Goal: Task Accomplishment & Management: Manage account settings

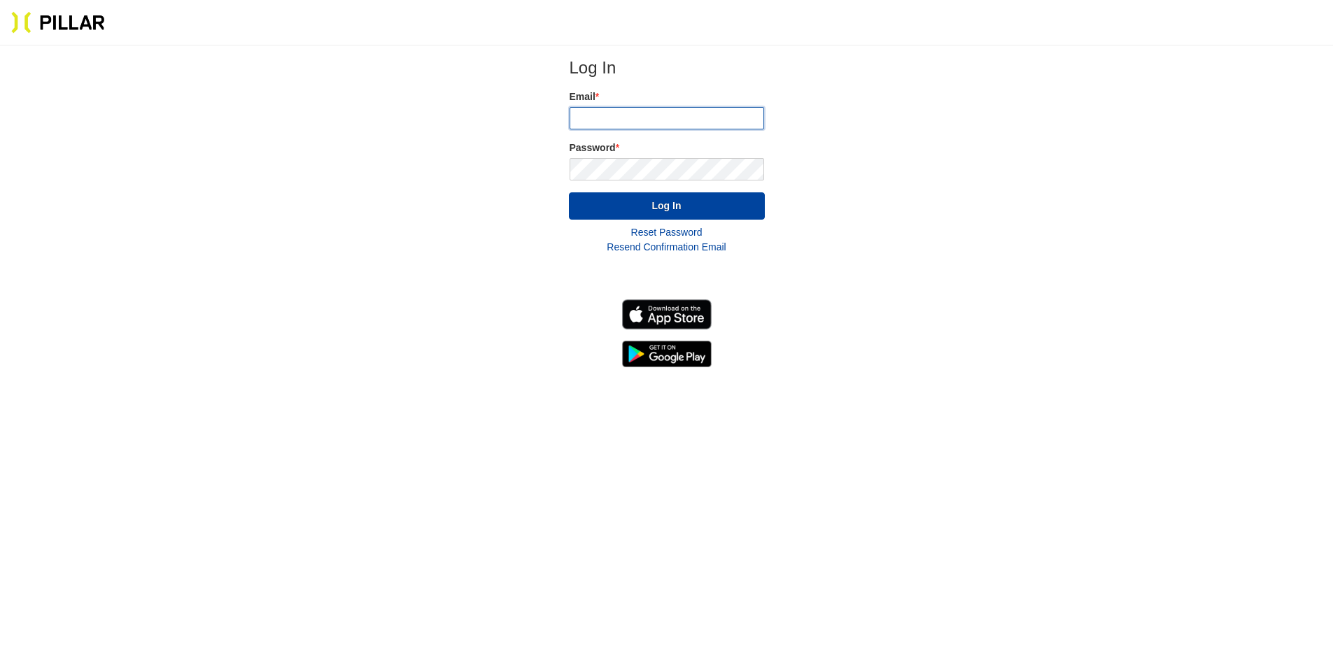
click at [624, 115] on input "email" at bounding box center [667, 118] width 195 height 22
type input "[PERSON_NAME][EMAIL_ADDRESS][DOMAIN_NAME]"
click at [608, 209] on button "Log In" at bounding box center [667, 205] width 196 height 27
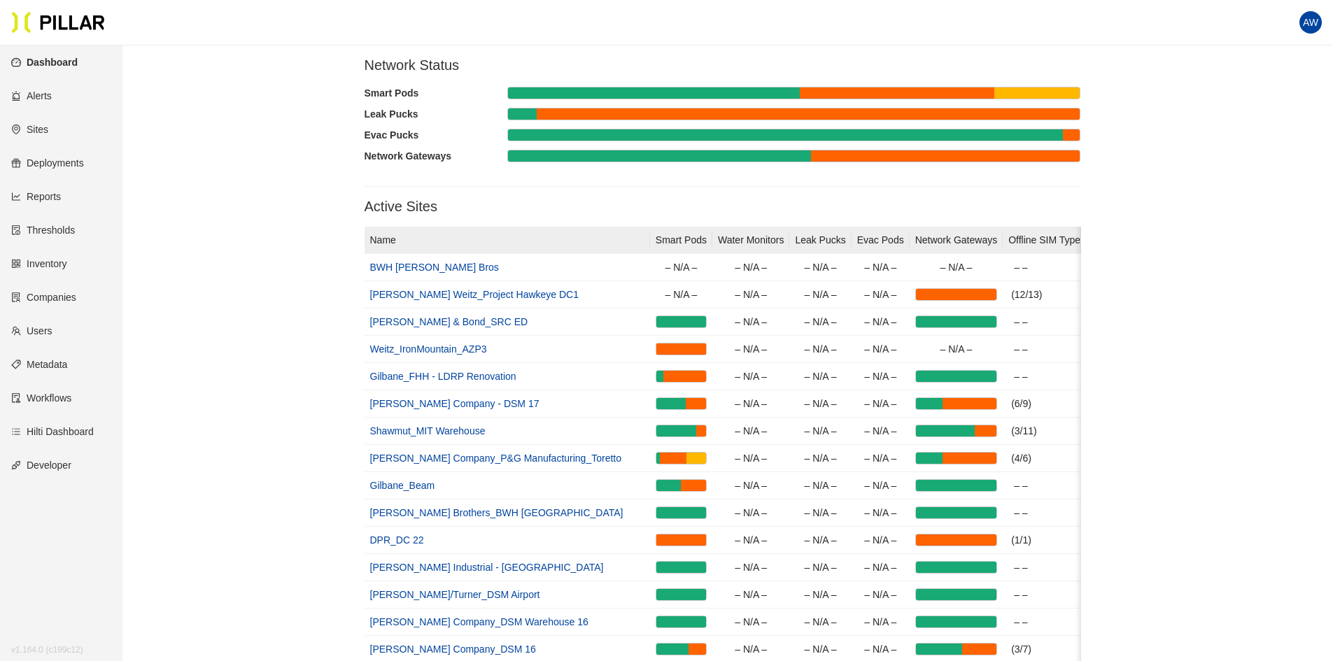
click at [56, 258] on link "Inventory" at bounding box center [39, 263] width 56 height 11
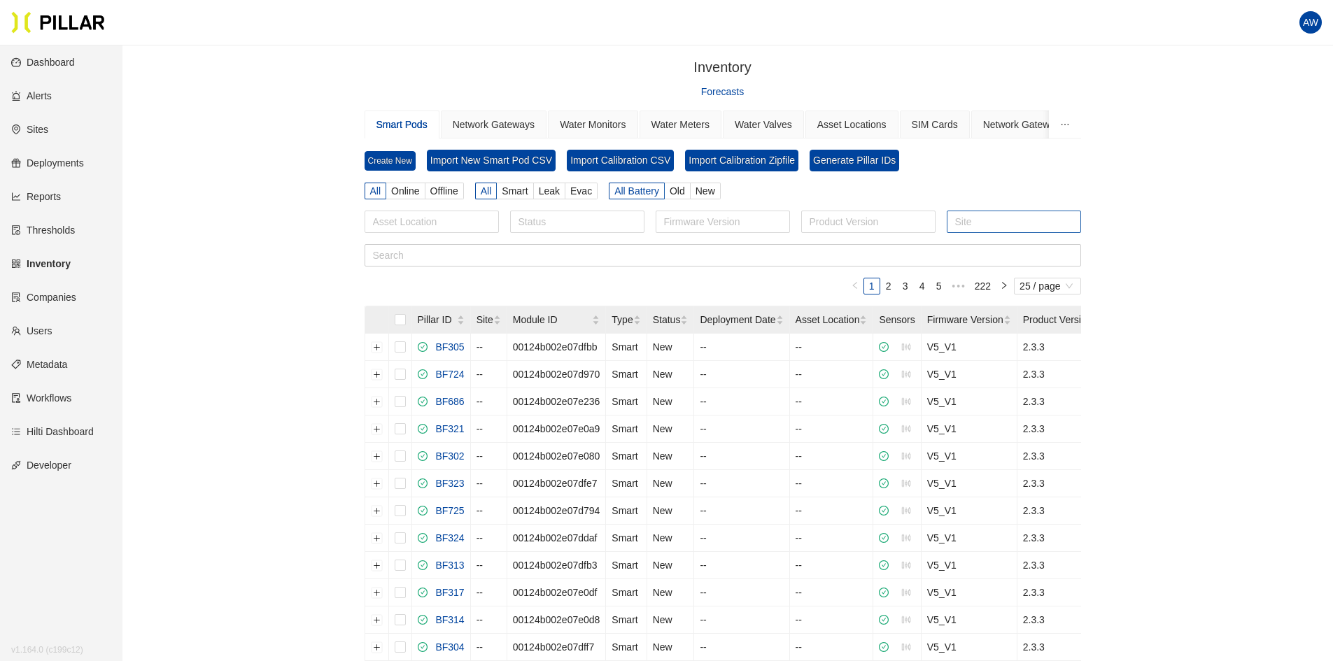
click at [986, 222] on div at bounding box center [1013, 222] width 127 height 20
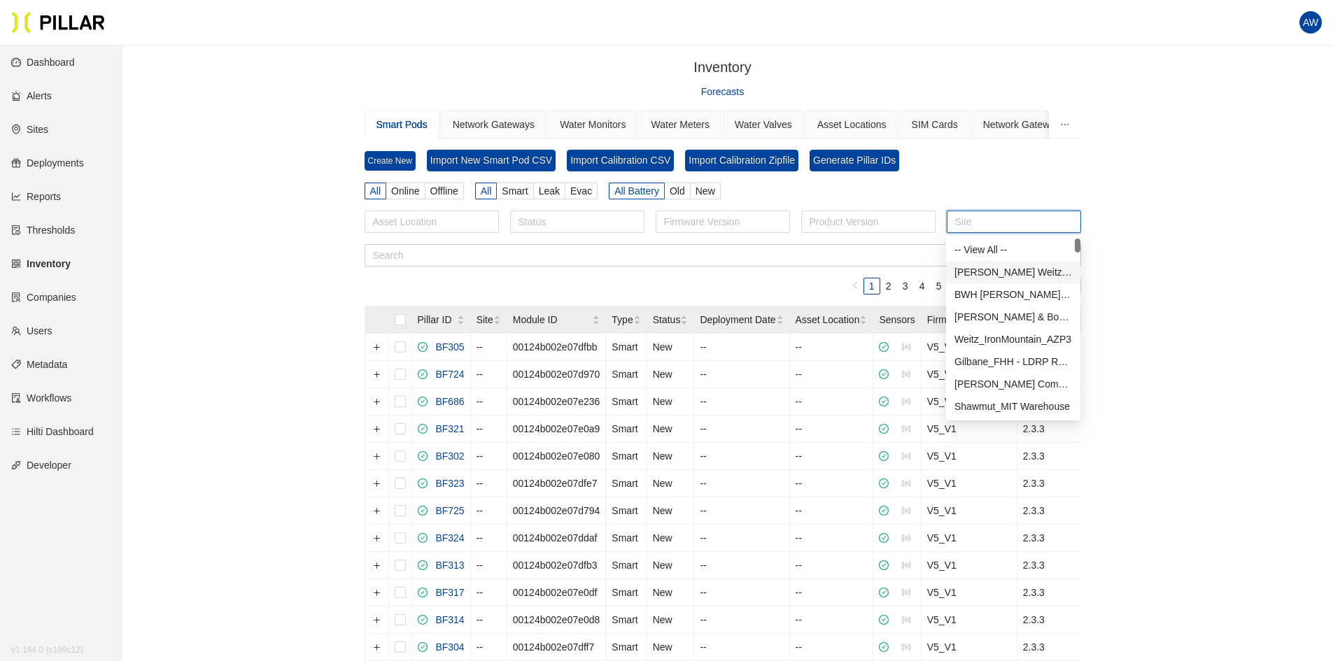
click at [1006, 262] on div "[PERSON_NAME] Weitz_Project Hawkeye DC1" at bounding box center [1013, 272] width 134 height 22
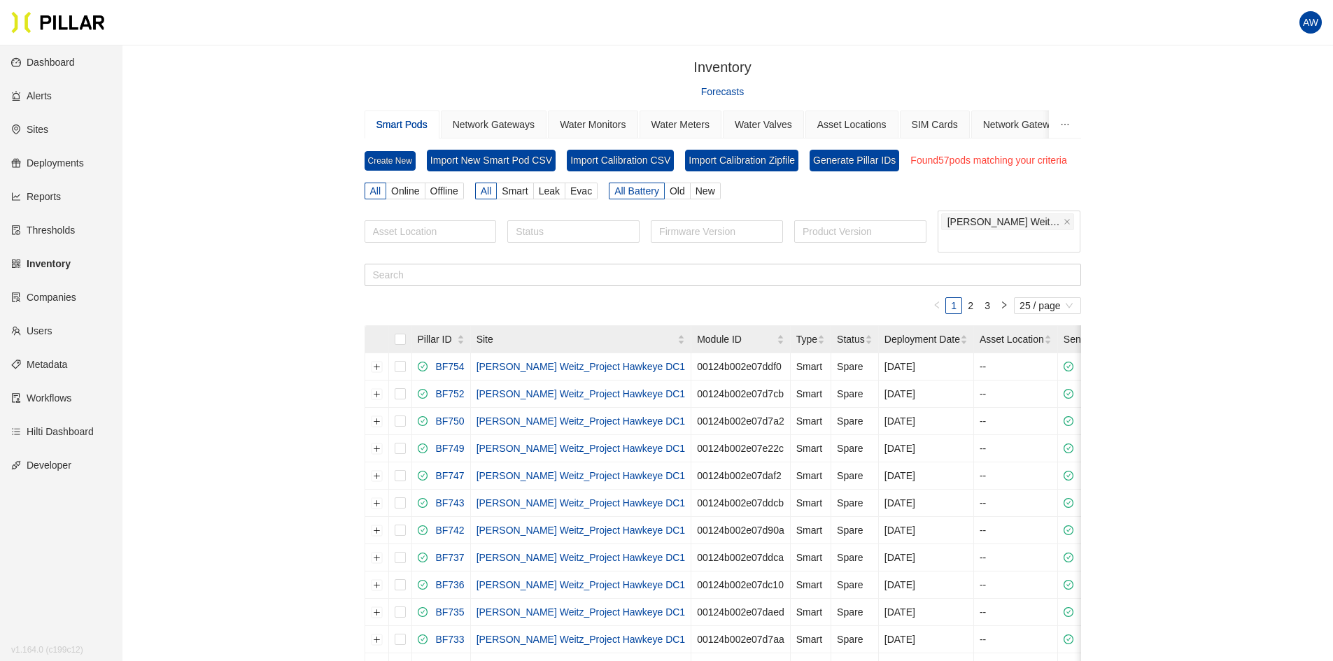
click at [299, 321] on div "Inventory / Forecasts Smart Pods Network Gateways Water Monitors Water Meters W…" at bounding box center [723, 588] width 1132 height 1063
click at [464, 119] on div "Network Gateways" at bounding box center [494, 124] width 82 height 15
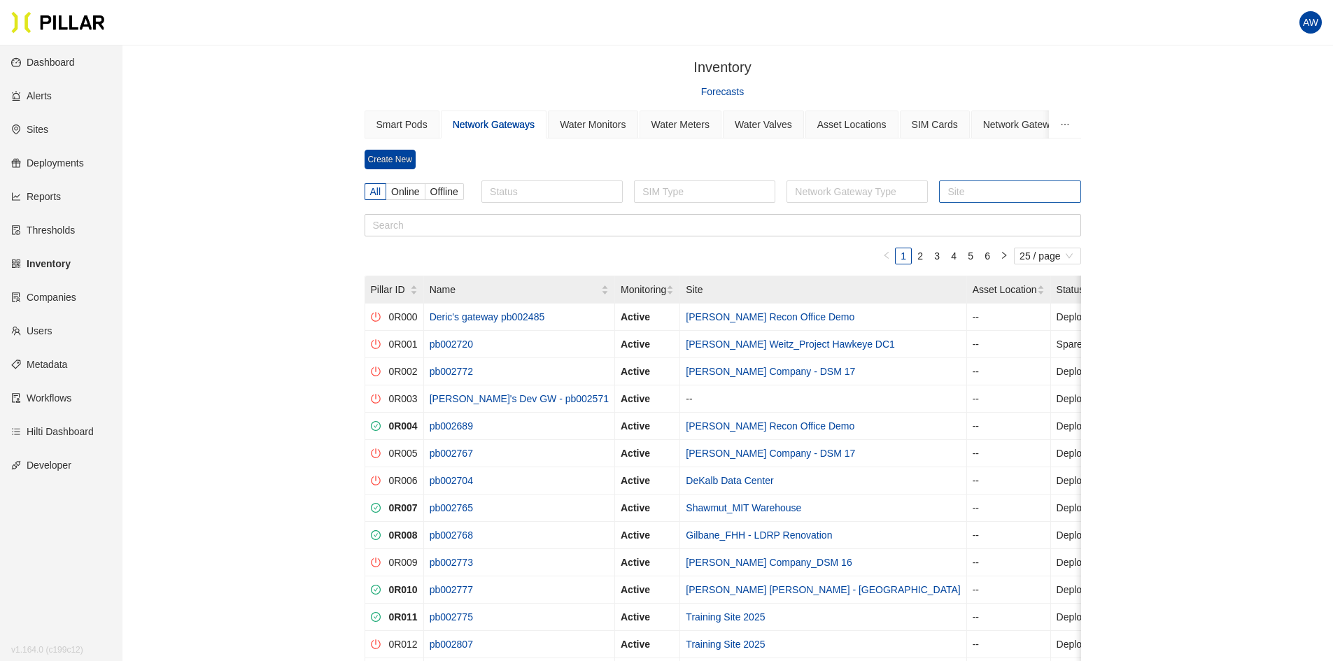
click at [1005, 185] on div at bounding box center [1010, 192] width 134 height 20
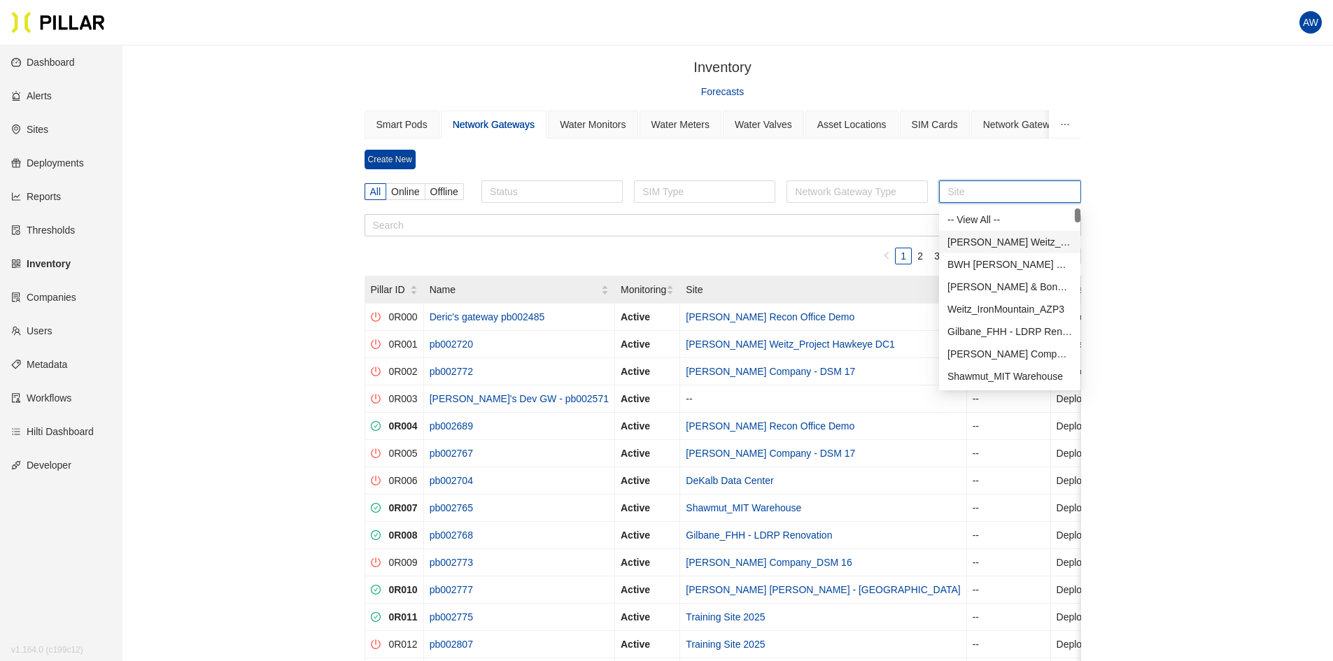
click at [1001, 240] on div "[PERSON_NAME] Weitz_Project Hawkeye DC1" at bounding box center [1010, 241] width 125 height 15
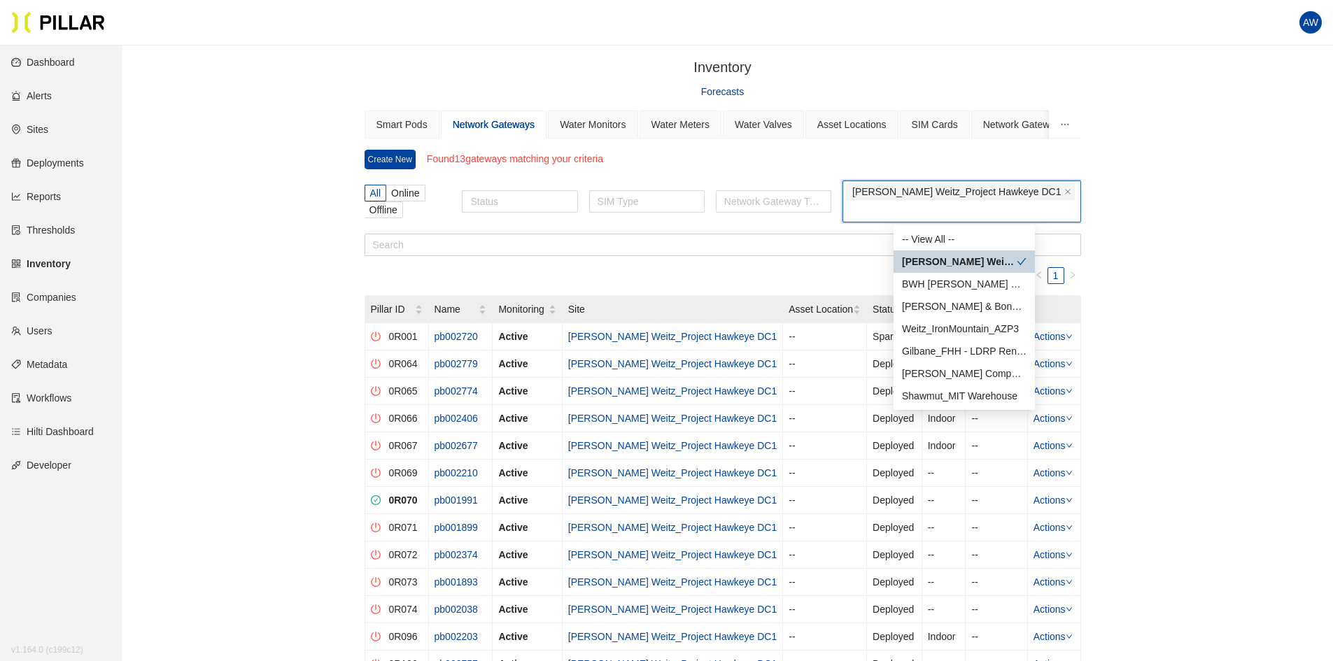
click at [311, 302] on div "Inventory / Forecasts Smart Pods Network Gateways Water Monitors Water Meters W…" at bounding box center [723, 409] width 1132 height 705
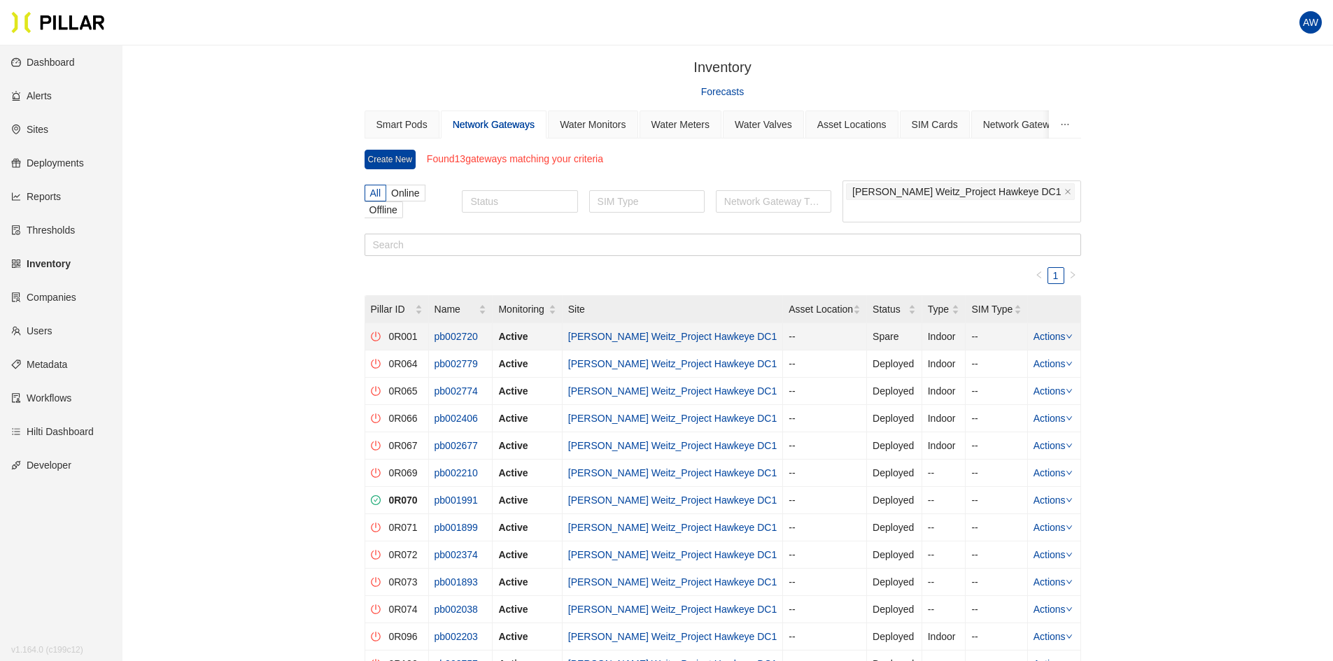
click at [458, 335] on link "pb002720" at bounding box center [456, 336] width 43 height 11
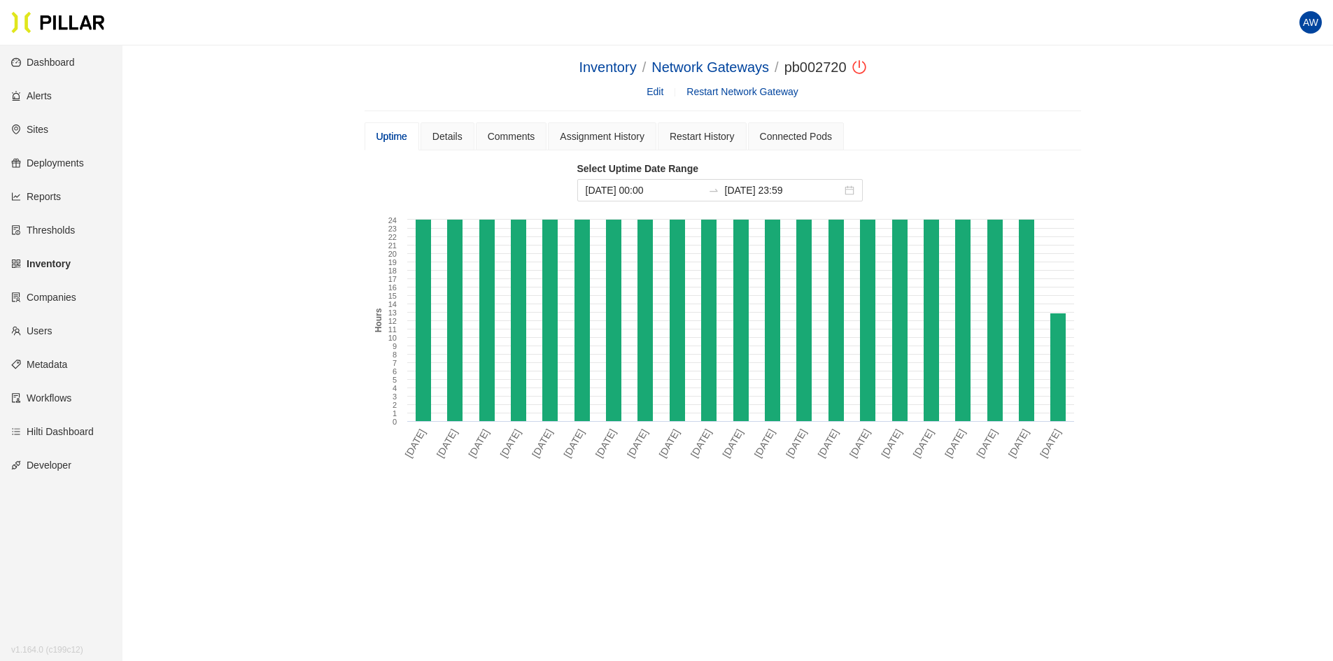
click at [649, 85] on span "Edit" at bounding box center [667, 91] width 40 height 15
click at [653, 85] on span "Edit" at bounding box center [667, 91] width 40 height 15
click at [652, 91] on link "Edit" at bounding box center [655, 91] width 17 height 11
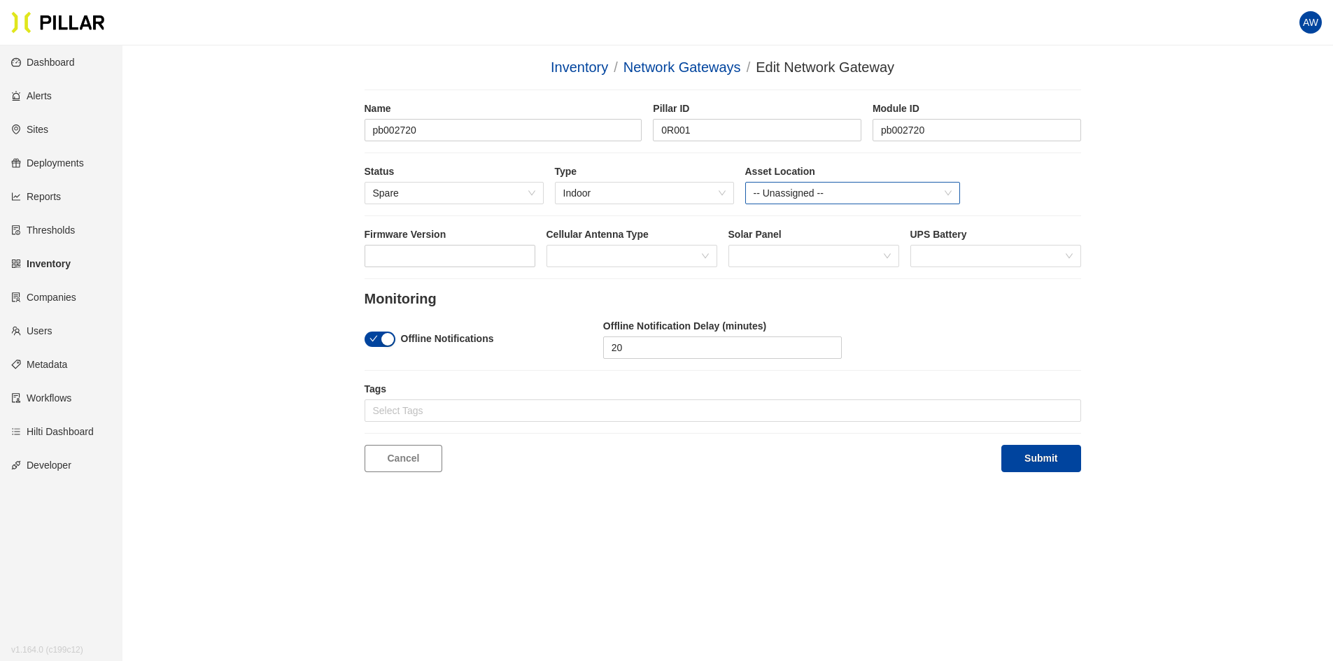
click at [829, 190] on span "-- Unassigned --" at bounding box center [853, 193] width 198 height 21
click at [980, 164] on div "Status Spare Type Indoor Asset Location -- Unassigned --" at bounding box center [723, 189] width 717 height 51
click at [36, 127] on link "Sites" at bounding box center [29, 129] width 37 height 11
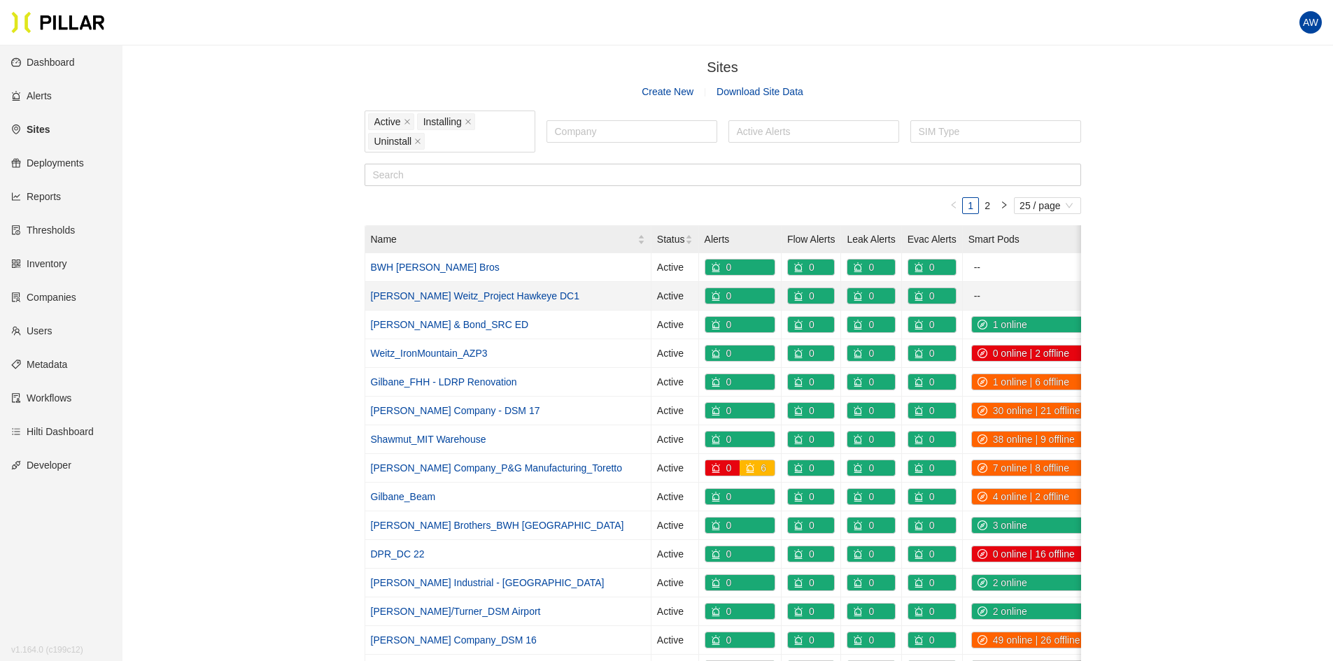
click at [493, 297] on link "[PERSON_NAME] Weitz_Project Hawkeye DC1" at bounding box center [475, 295] width 209 height 11
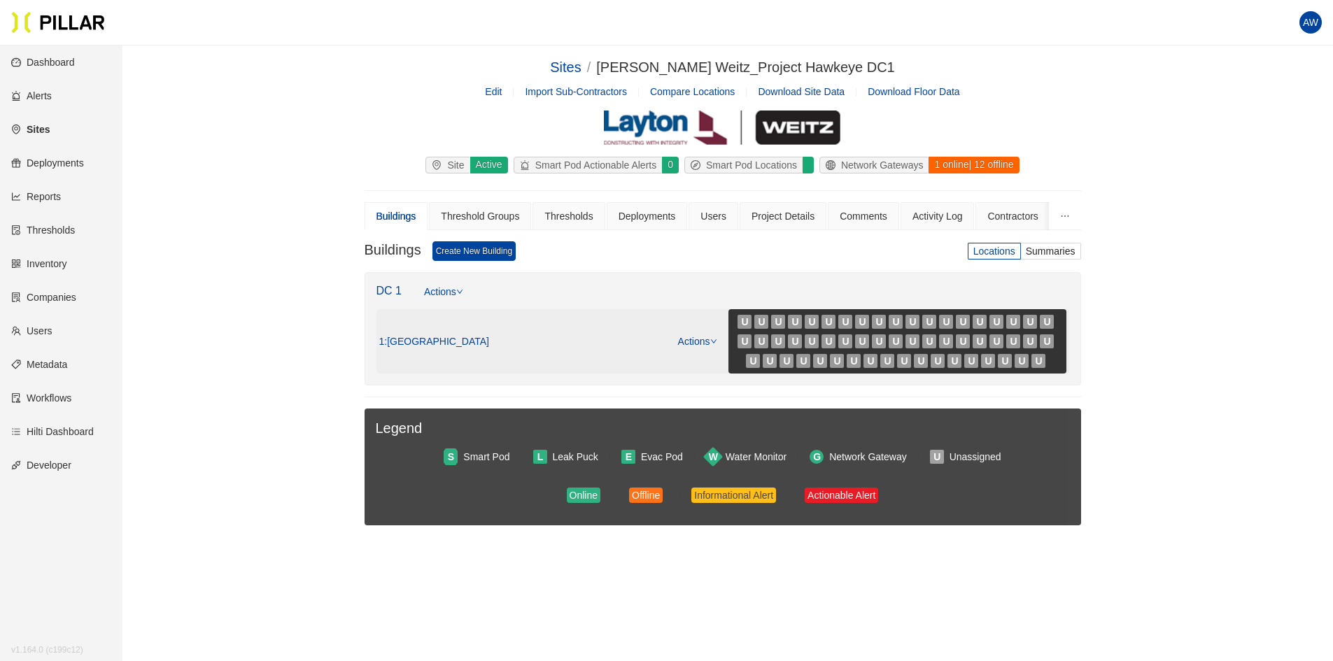
click at [680, 338] on link "Actions" at bounding box center [697, 341] width 39 height 11
click at [710, 360] on link "View/Edit Floor Plan" at bounding box center [727, 363] width 88 height 15
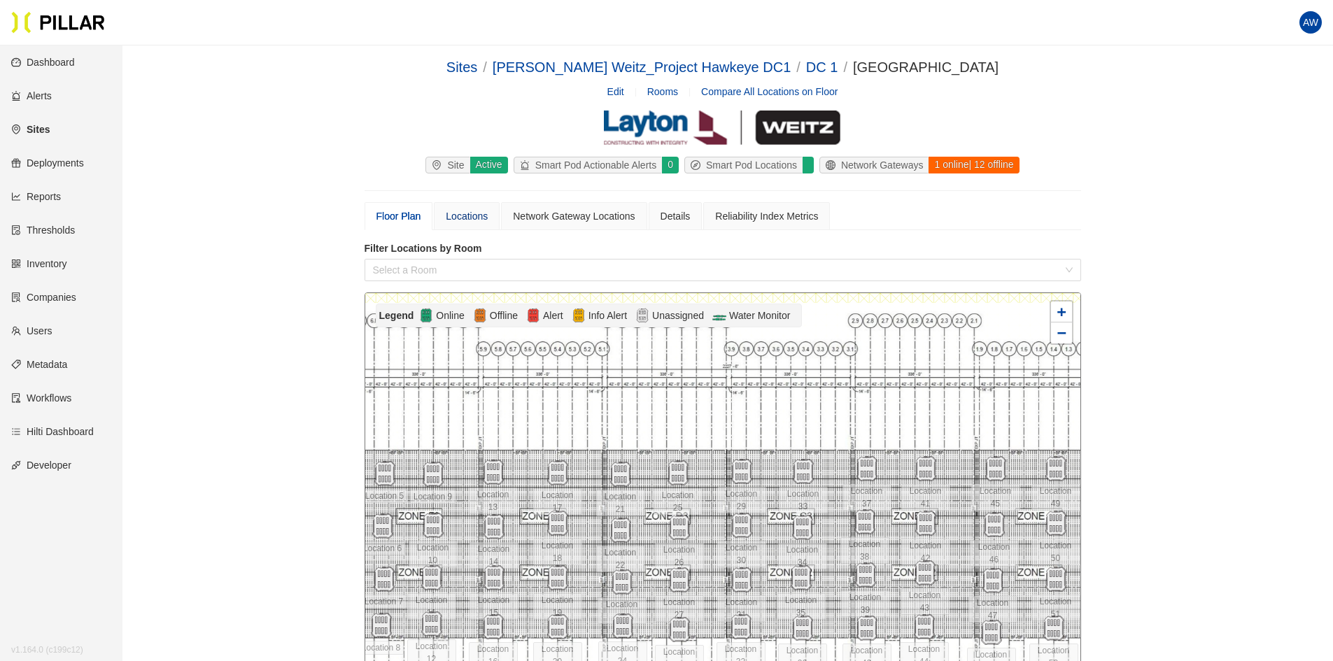
click at [473, 216] on div "Locations" at bounding box center [467, 216] width 42 height 15
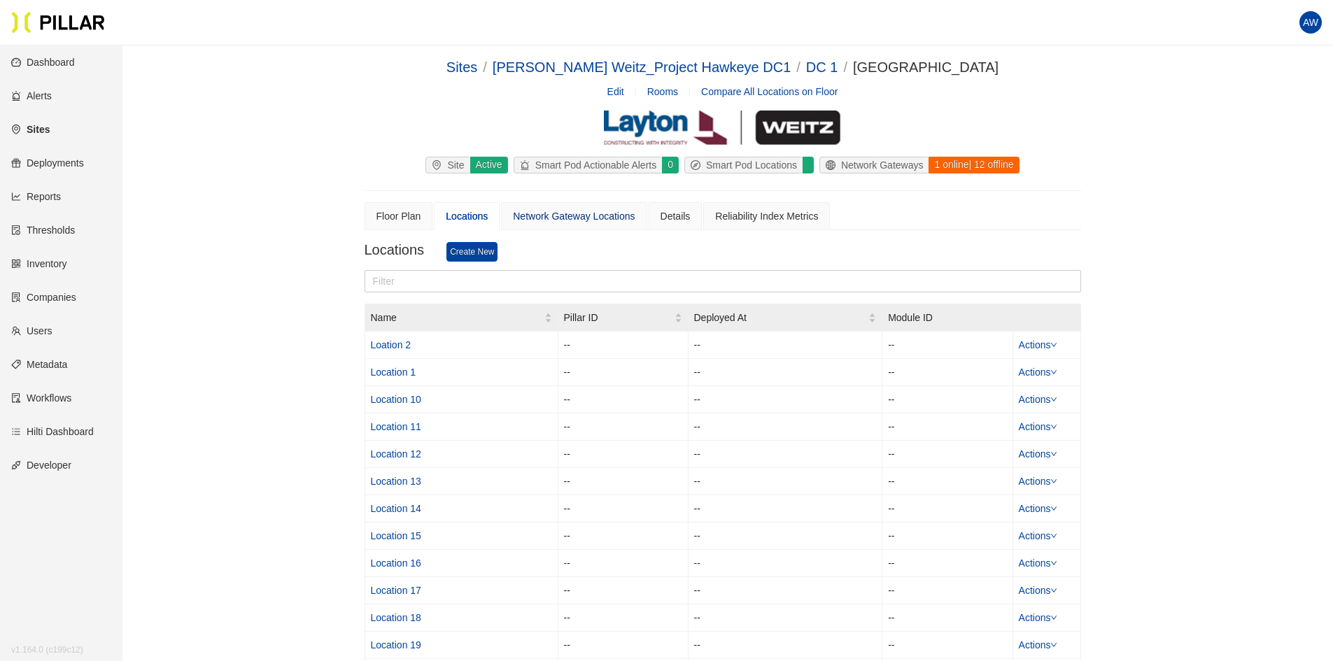
click at [616, 216] on div "Network Gateway Locations" at bounding box center [574, 216] width 122 height 15
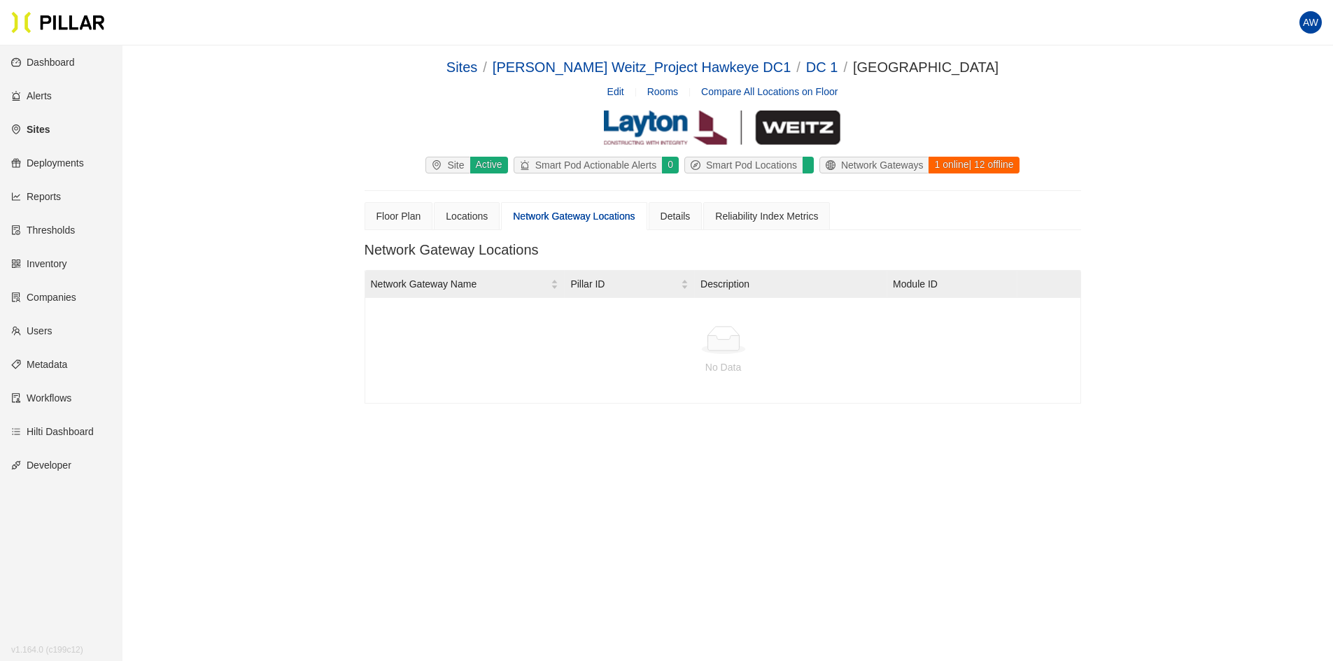
click at [593, 213] on div "Network Gateway Locations" at bounding box center [574, 216] width 122 height 15
click at [470, 218] on div "Locations" at bounding box center [467, 216] width 42 height 15
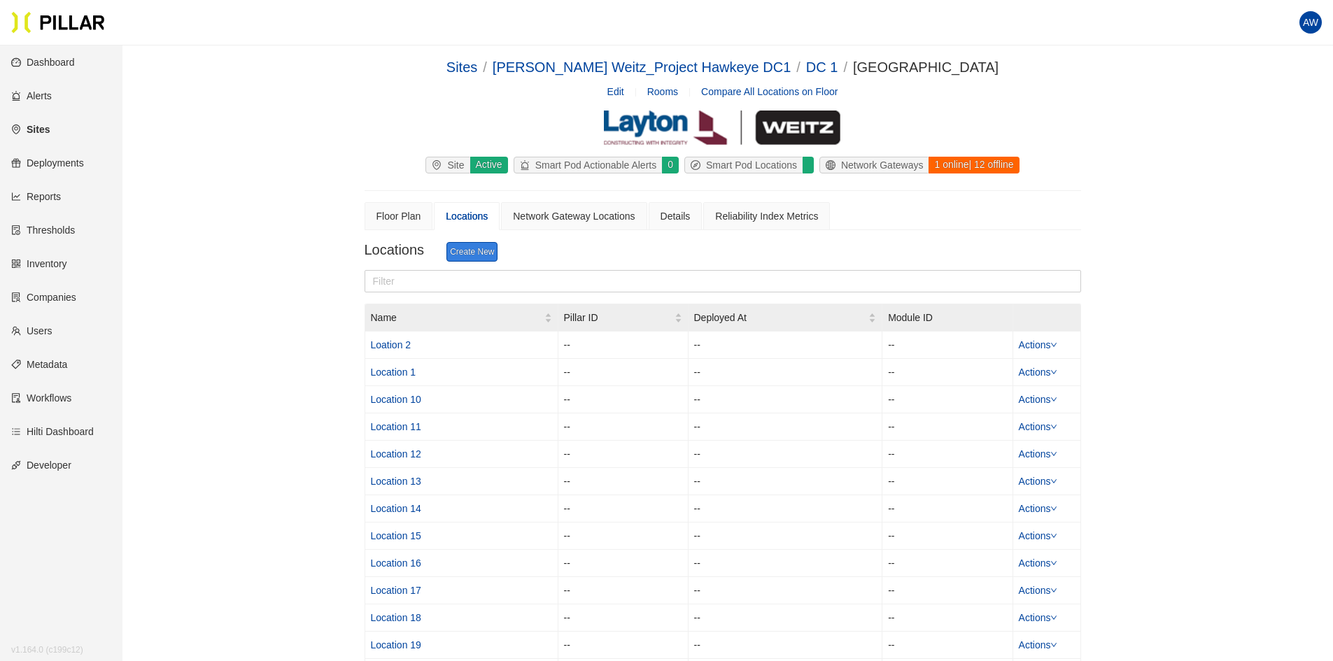
click at [483, 249] on link "Create New" at bounding box center [471, 252] width 51 height 20
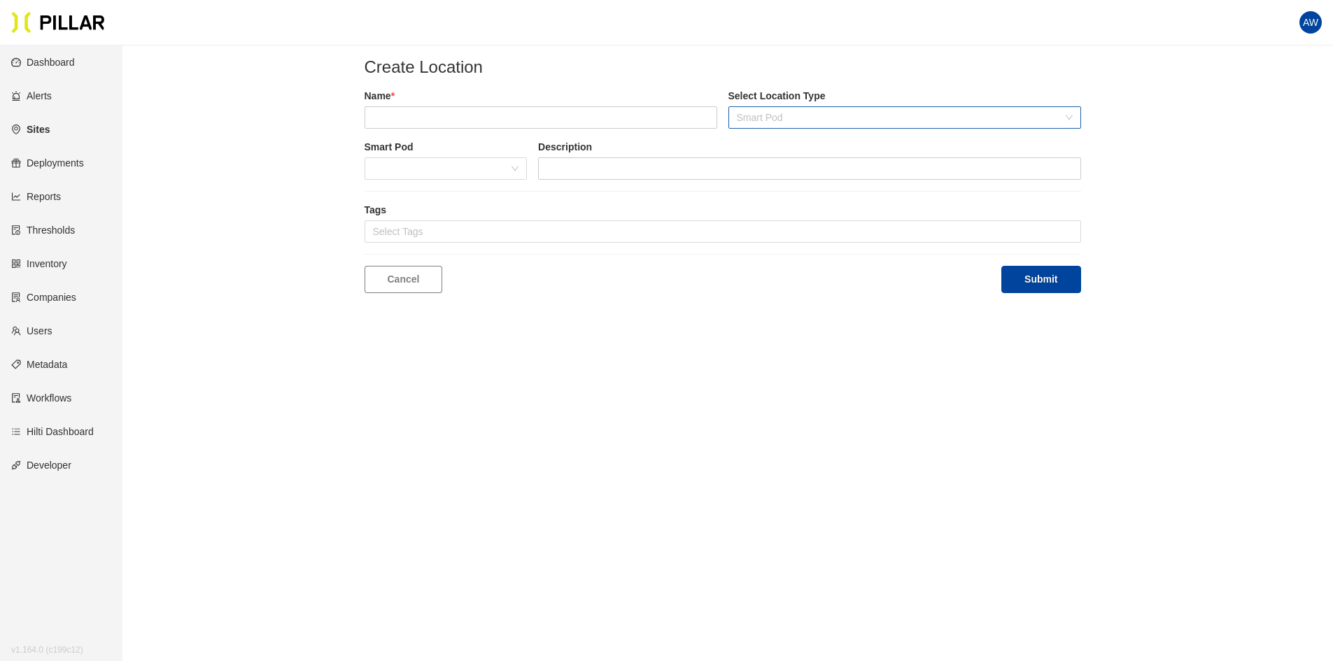
click at [777, 116] on span "Smart Pod" at bounding box center [905, 117] width 336 height 21
click at [829, 76] on h2 "Create Location" at bounding box center [723, 67] width 717 height 21
click at [512, 169] on span at bounding box center [446, 168] width 146 height 21
click at [509, 141] on label "Smart Pod" at bounding box center [446, 147] width 163 height 15
drag, startPoint x: 678, startPoint y: 326, endPoint x: 663, endPoint y: 330, distance: 16.0
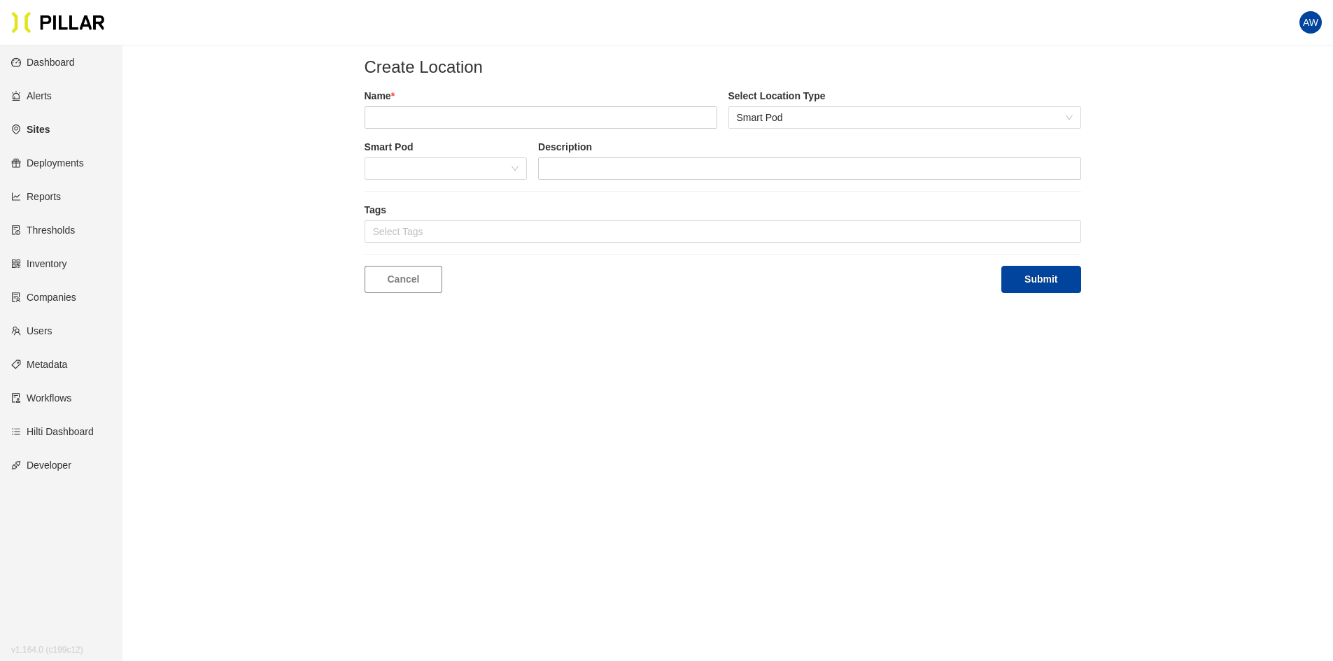
click at [663, 330] on main "Create Location Name * Select Location Type Smart Pod Smart Pod Description Tag…" at bounding box center [666, 375] width 1333 height 661
click at [626, 321] on main "Create Location Name * Select Location Type Smart Pod Smart Pod Description Tag…" at bounding box center [666, 375] width 1333 height 661
drag, startPoint x: 626, startPoint y: 321, endPoint x: 579, endPoint y: 321, distance: 46.2
click at [579, 321] on main "Create Location Name * Select Location Type Smart Pod Smart Pod Description Tag…" at bounding box center [666, 375] width 1333 height 661
click at [418, 279] on link "Cancel" at bounding box center [404, 279] width 78 height 27
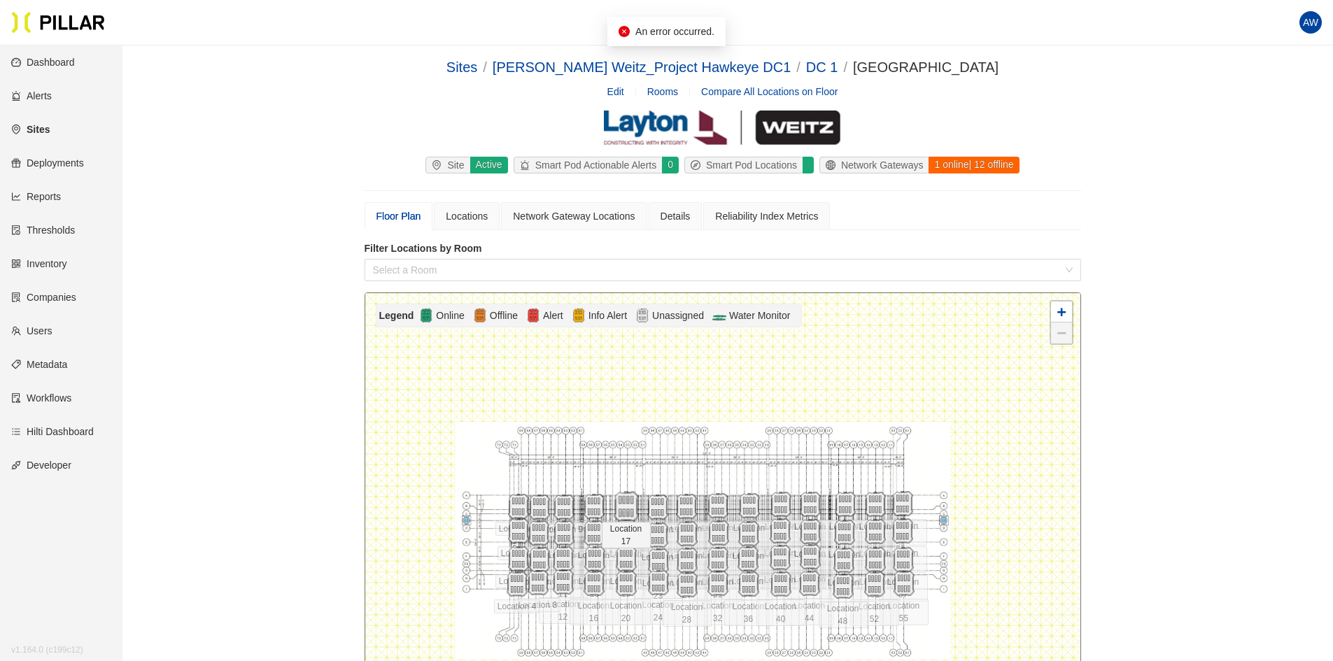
drag, startPoint x: 669, startPoint y: 507, endPoint x: 614, endPoint y: 503, distance: 54.7
click at [614, 503] on img at bounding box center [626, 507] width 30 height 30
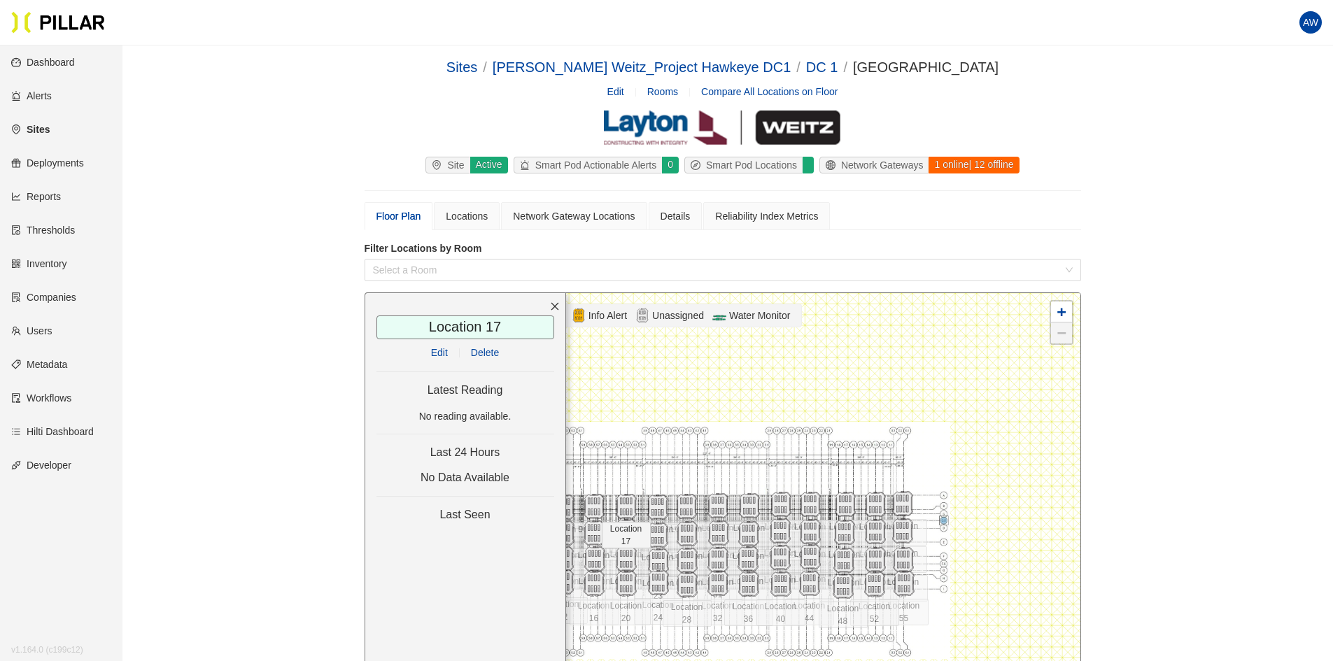
click at [655, 391] on div at bounding box center [722, 540] width 715 height 495
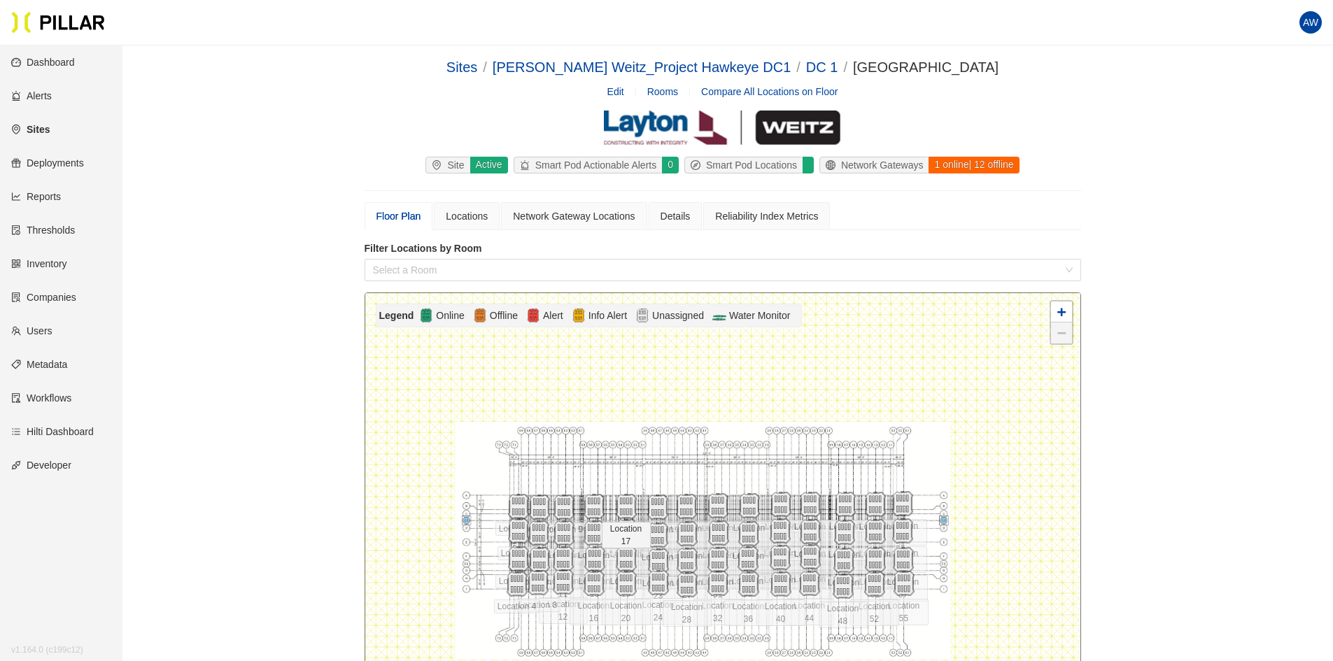
drag, startPoint x: 682, startPoint y: 390, endPoint x: 642, endPoint y: 394, distance: 40.1
click at [642, 394] on div at bounding box center [722, 540] width 715 height 495
click at [643, 394] on div at bounding box center [722, 540] width 715 height 495
drag, startPoint x: 643, startPoint y: 394, endPoint x: 612, endPoint y: 396, distance: 30.9
click at [612, 396] on div at bounding box center [722, 540] width 715 height 495
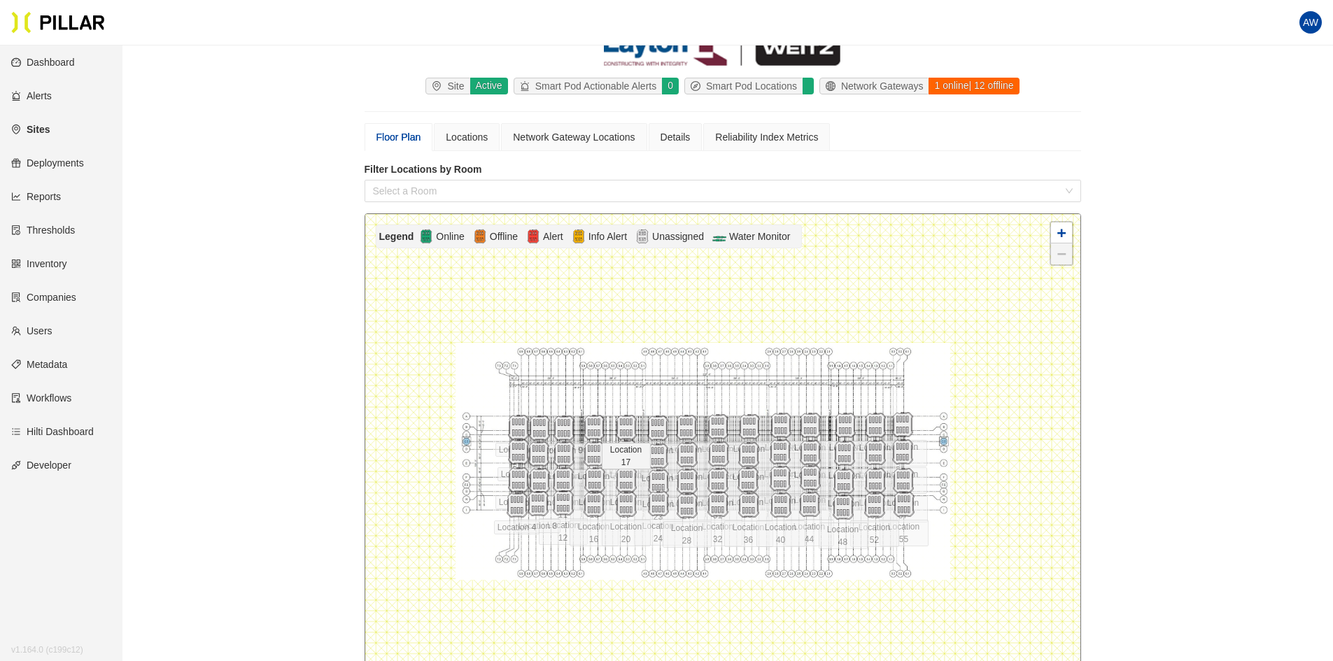
scroll to position [77, 0]
click at [599, 134] on div "Network Gateway Locations" at bounding box center [574, 139] width 122 height 15
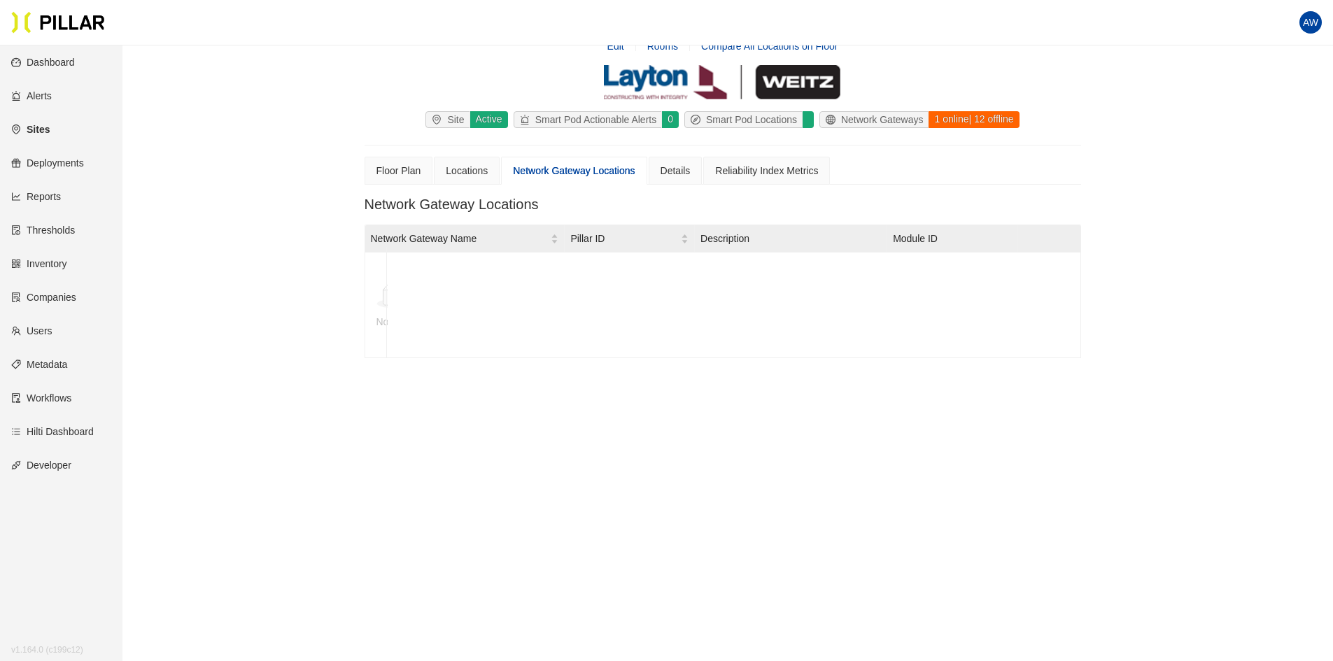
scroll to position [45, 0]
click at [710, 303] on icon at bounding box center [722, 297] width 31 height 15
click at [409, 234] on span "Network Gateway Name" at bounding box center [461, 238] width 181 height 15
drag, startPoint x: 635, startPoint y: 257, endPoint x: 597, endPoint y: 275, distance: 41.9
click at [597, 275] on div "No Data" at bounding box center [723, 305] width 717 height 116
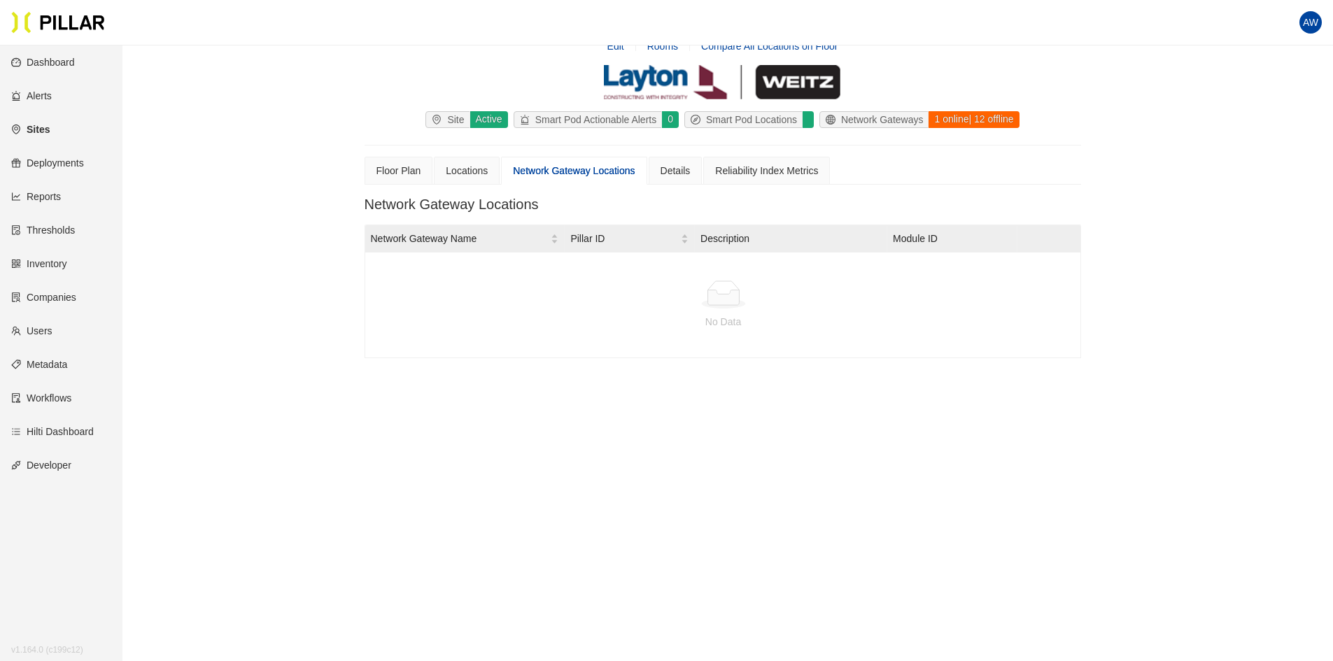
click at [51, 259] on link "Inventory" at bounding box center [39, 263] width 56 height 11
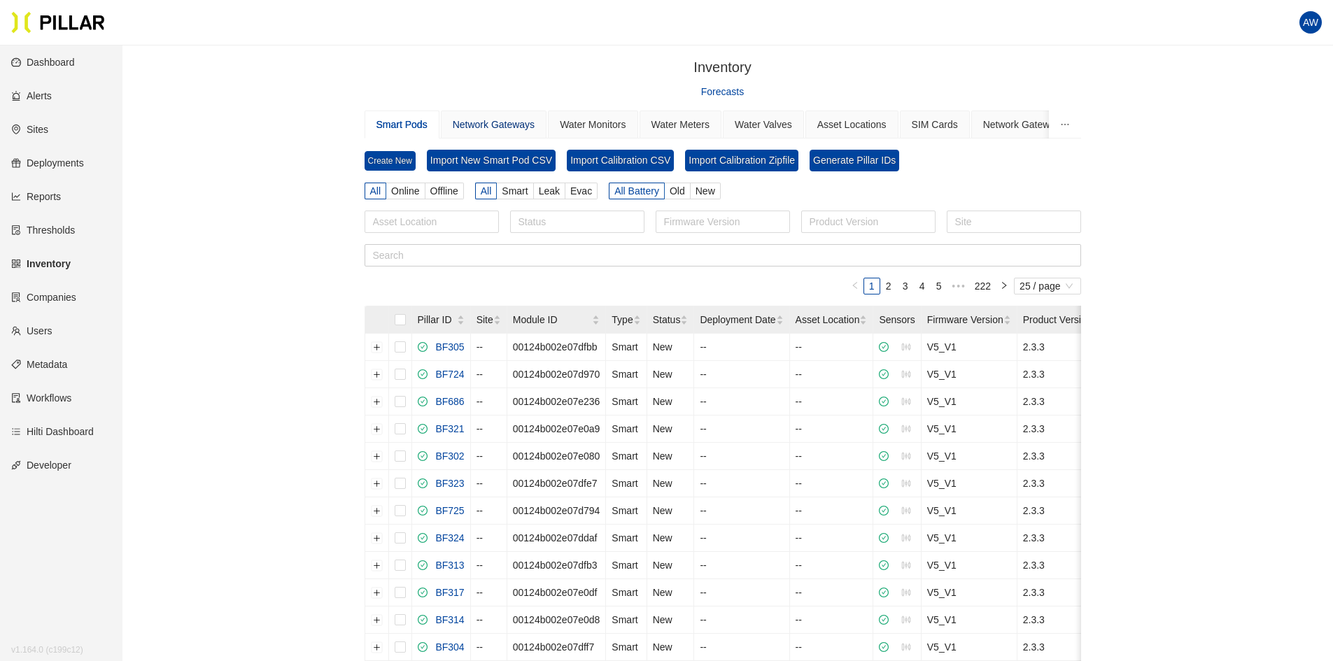
click at [500, 118] on div "Network Gateways" at bounding box center [494, 124] width 82 height 15
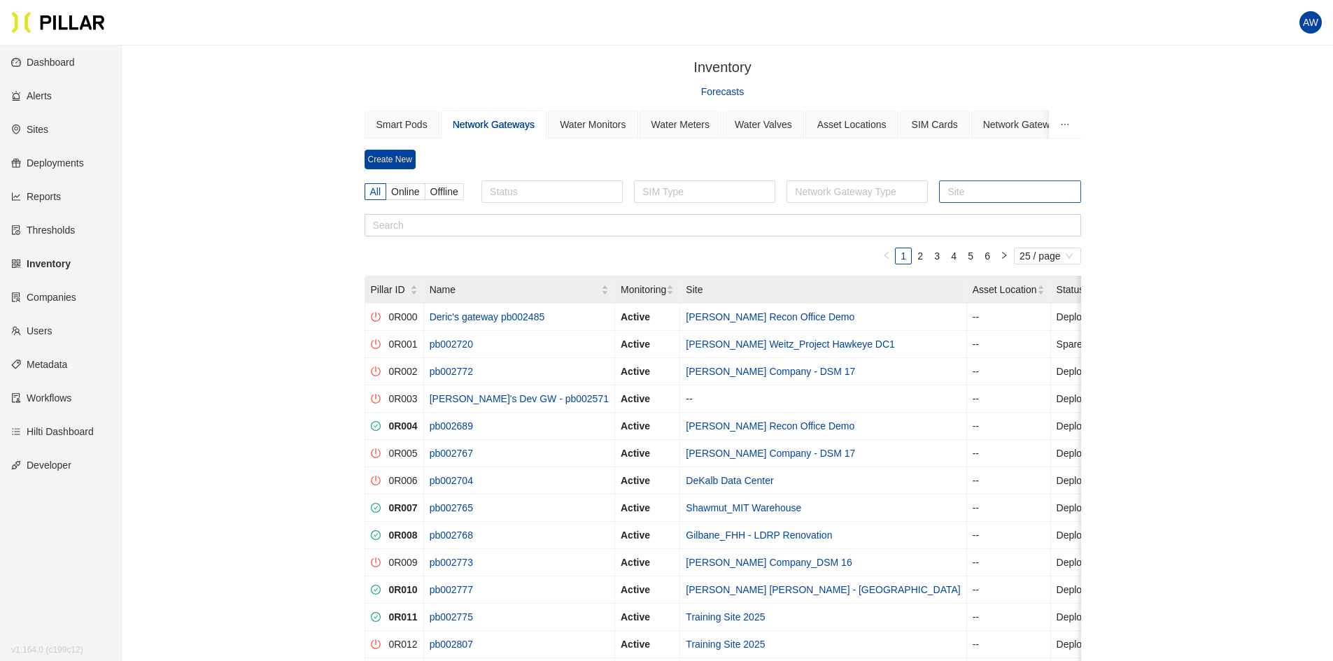
click at [976, 189] on div at bounding box center [1010, 192] width 134 height 20
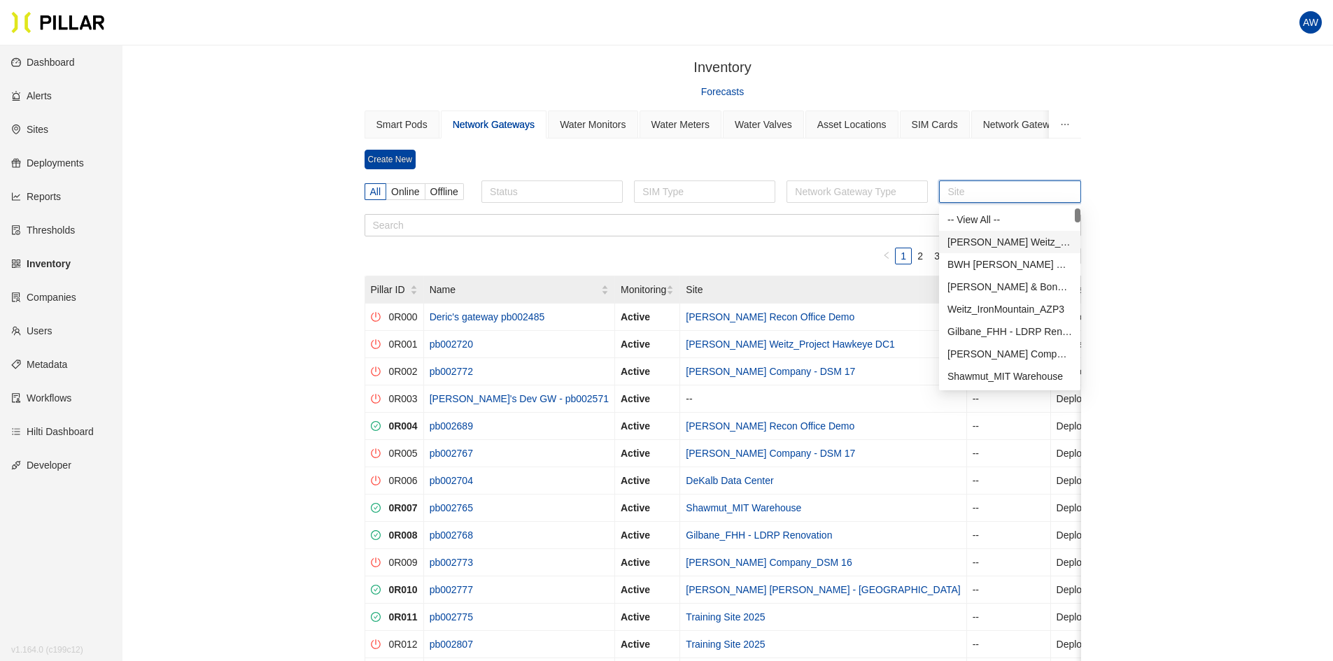
click at [983, 234] on div "[PERSON_NAME] Weitz_Project Hawkeye DC1" at bounding box center [1010, 241] width 125 height 15
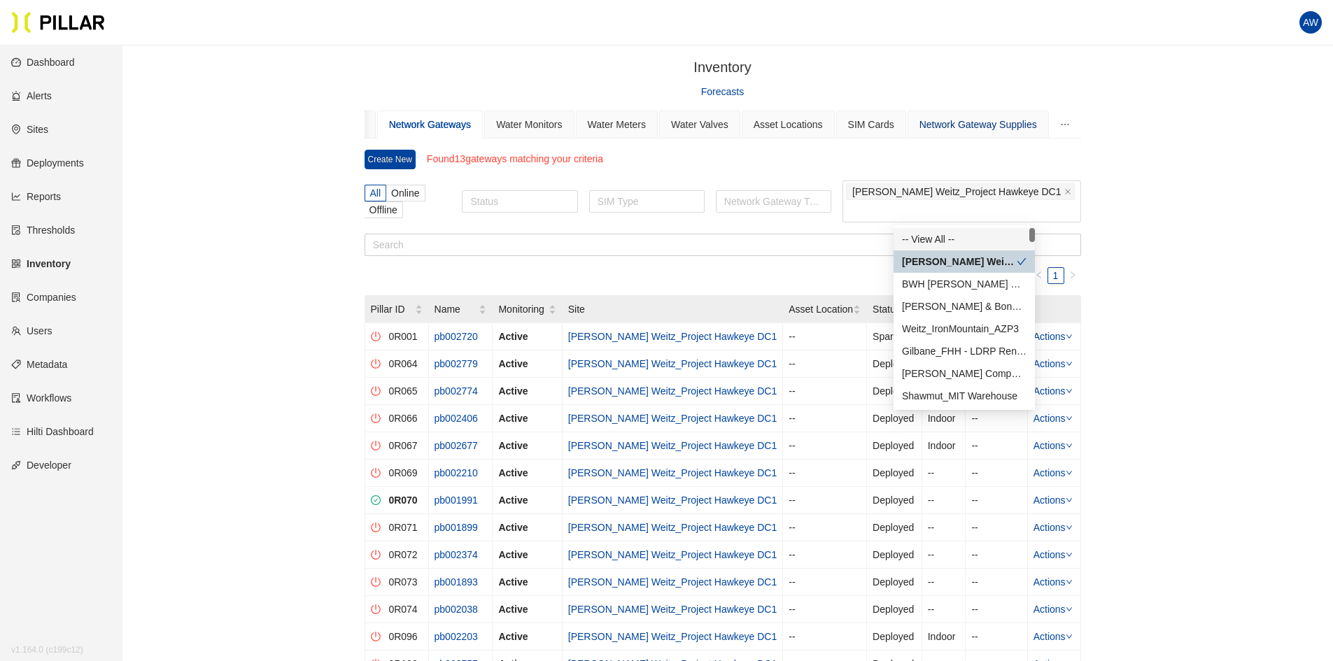
click at [995, 122] on div "Network Gateway Supplies" at bounding box center [979, 124] width 118 height 15
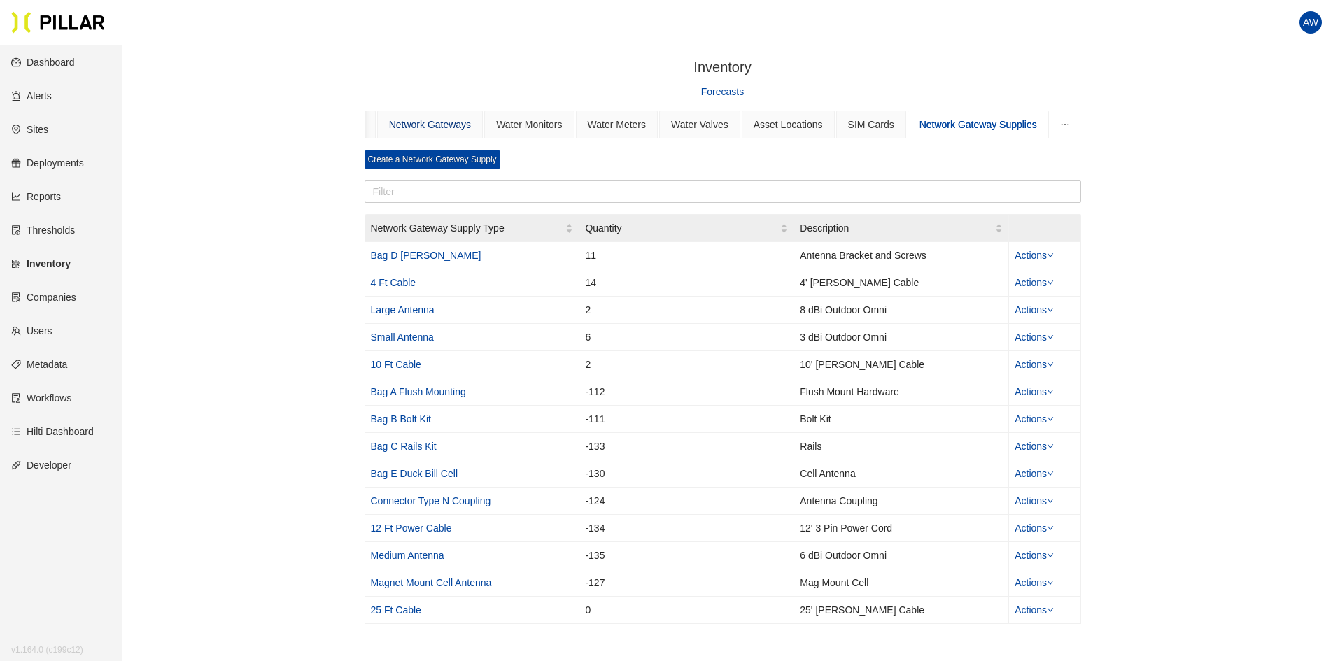
click at [440, 125] on div "Network Gateways" at bounding box center [430, 124] width 82 height 15
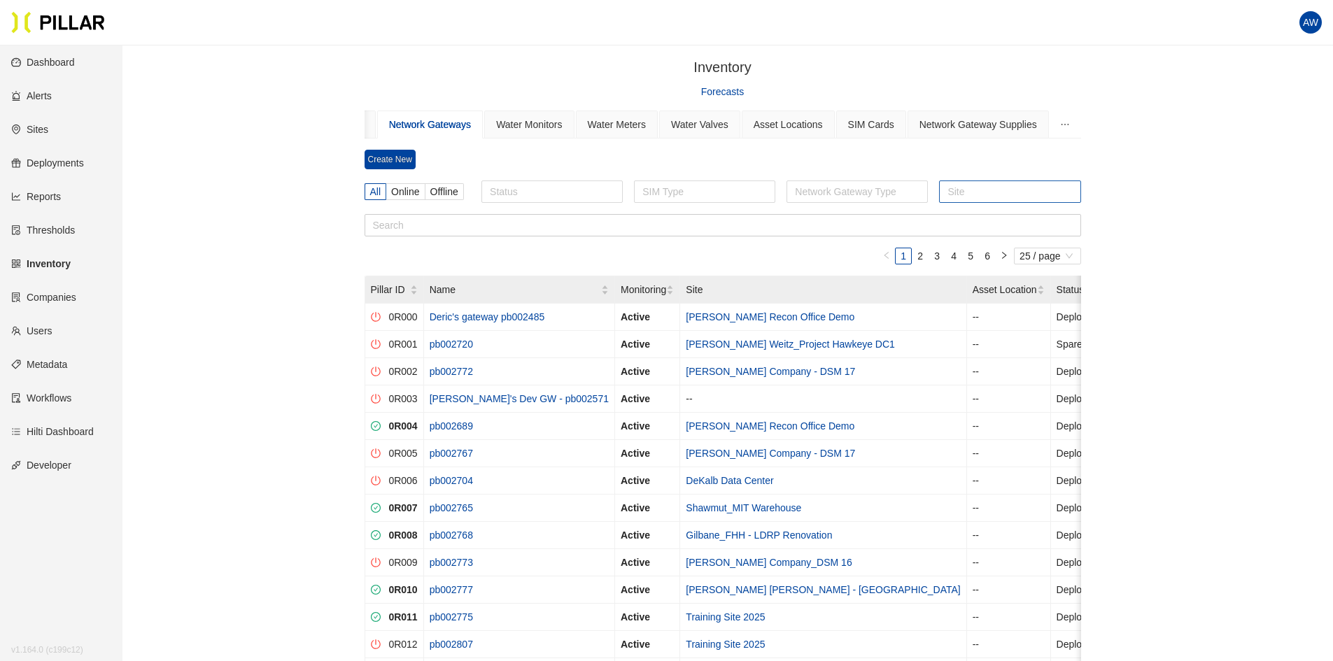
click at [1003, 190] on div at bounding box center [1010, 192] width 134 height 20
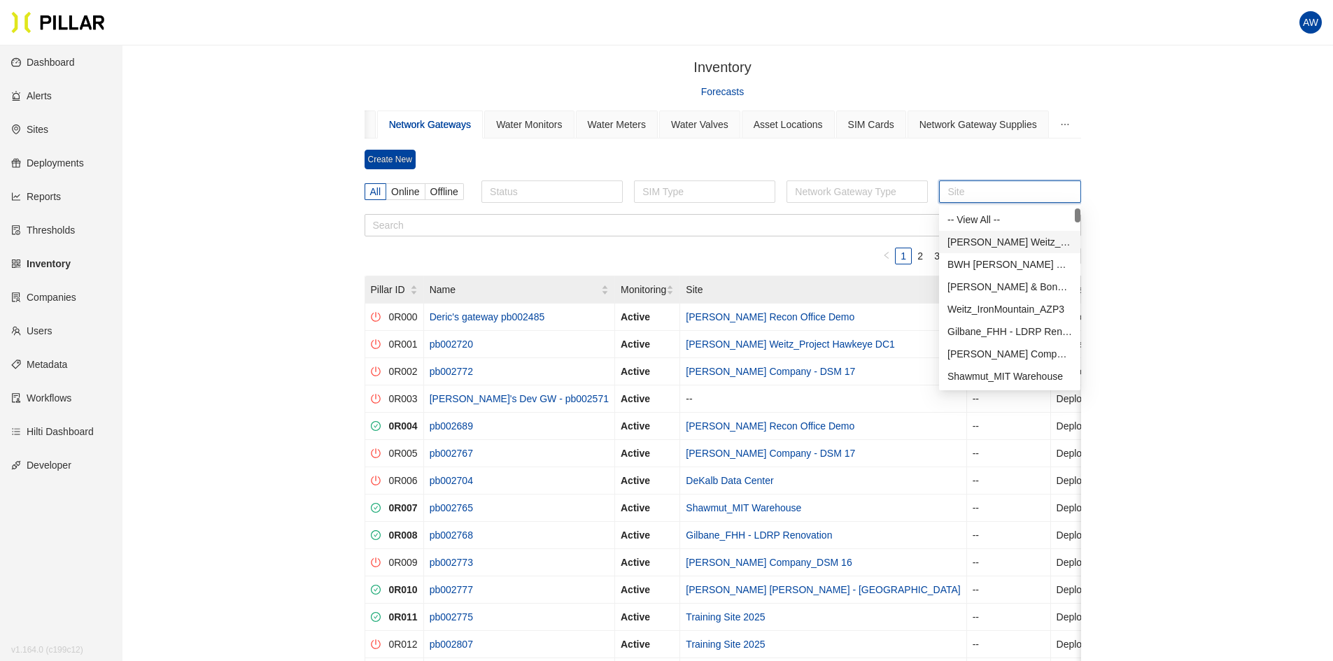
click at [998, 237] on div "[PERSON_NAME] Weitz_Project Hawkeye DC1" at bounding box center [1010, 241] width 125 height 15
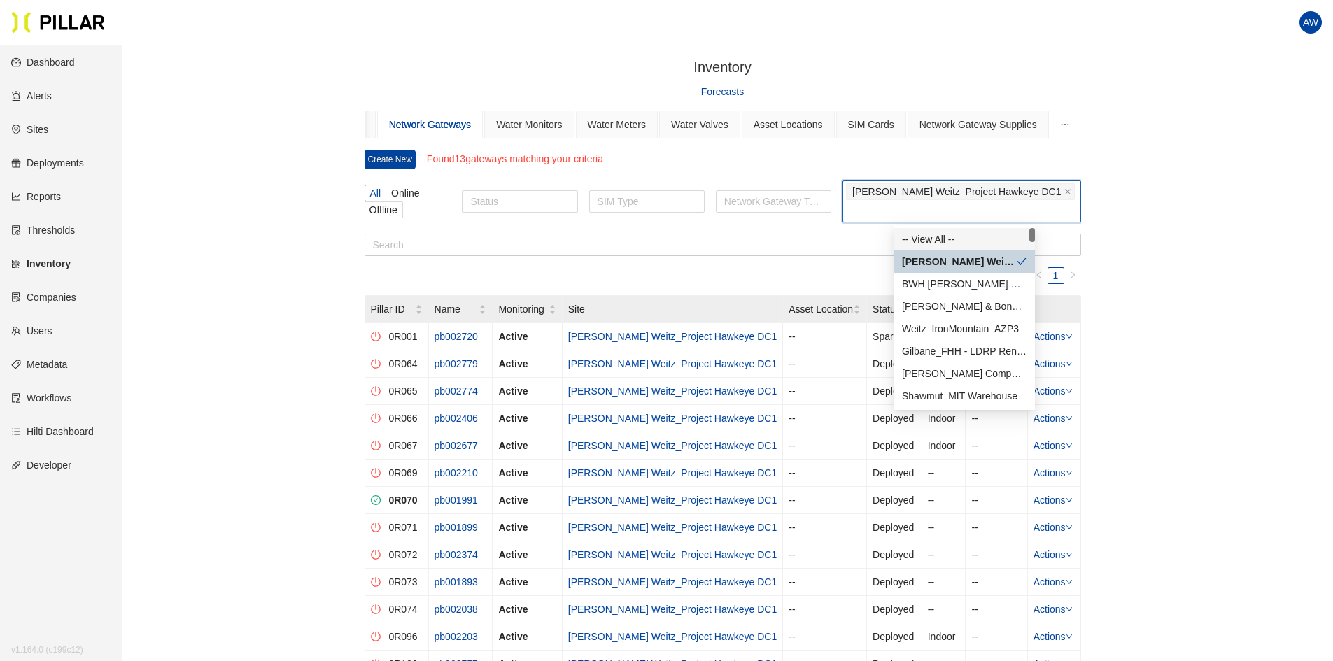
click at [786, 262] on section "Create New Found 13 gateways matching your criteria All Online Offline Status S…" at bounding box center [723, 434] width 717 height 568
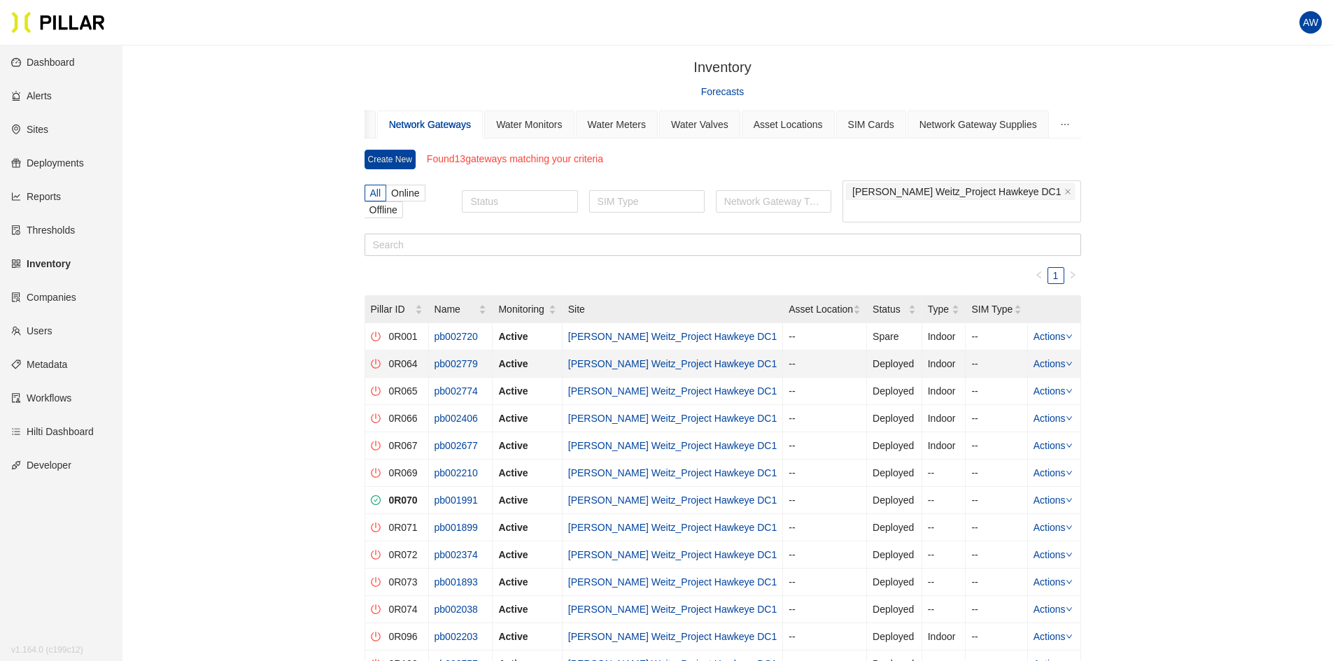
click at [650, 362] on link "[PERSON_NAME] Weitz_Project Hawkeye DC1" at bounding box center [672, 363] width 209 height 11
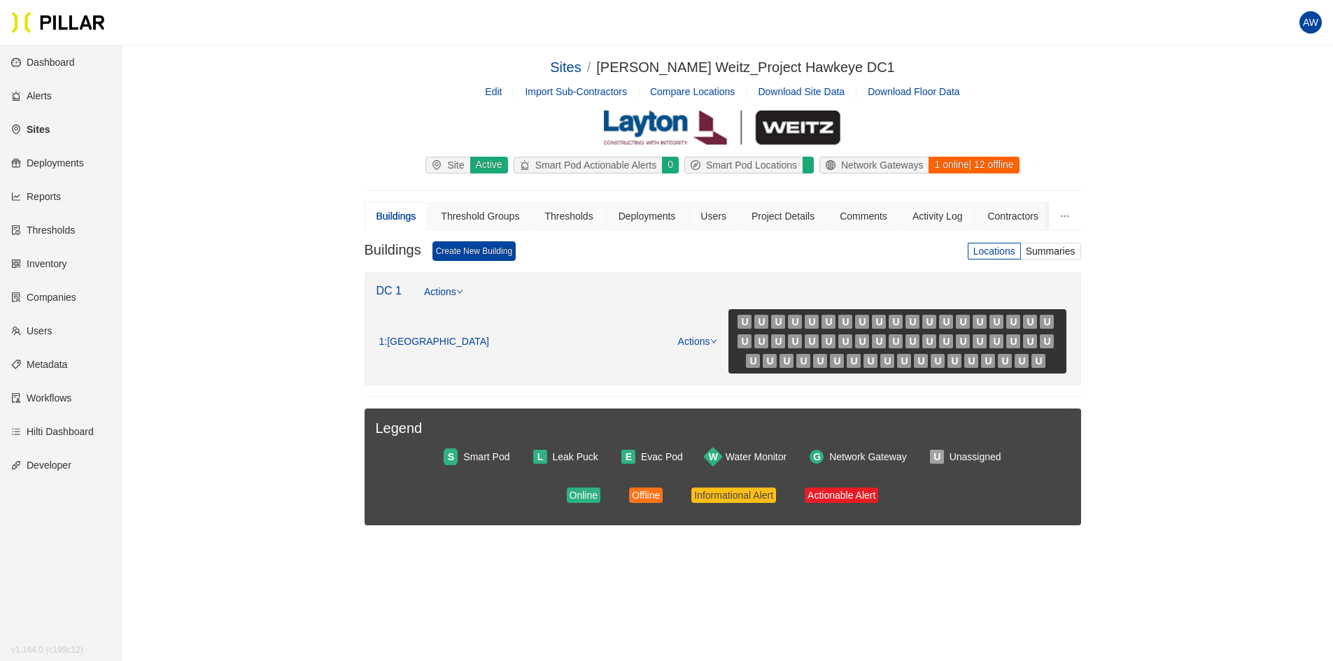
drag, startPoint x: 625, startPoint y: 395, endPoint x: 609, endPoint y: 395, distance: 16.1
click at [609, 395] on div "Buildings Create New Building Locations Summaries DC 1 Actions 1 : Main Buildin…" at bounding box center [723, 383] width 717 height 284
click at [691, 339] on link "Actions" at bounding box center [697, 341] width 39 height 11
click at [696, 356] on link "View/Edit Floor Plan" at bounding box center [727, 363] width 88 height 15
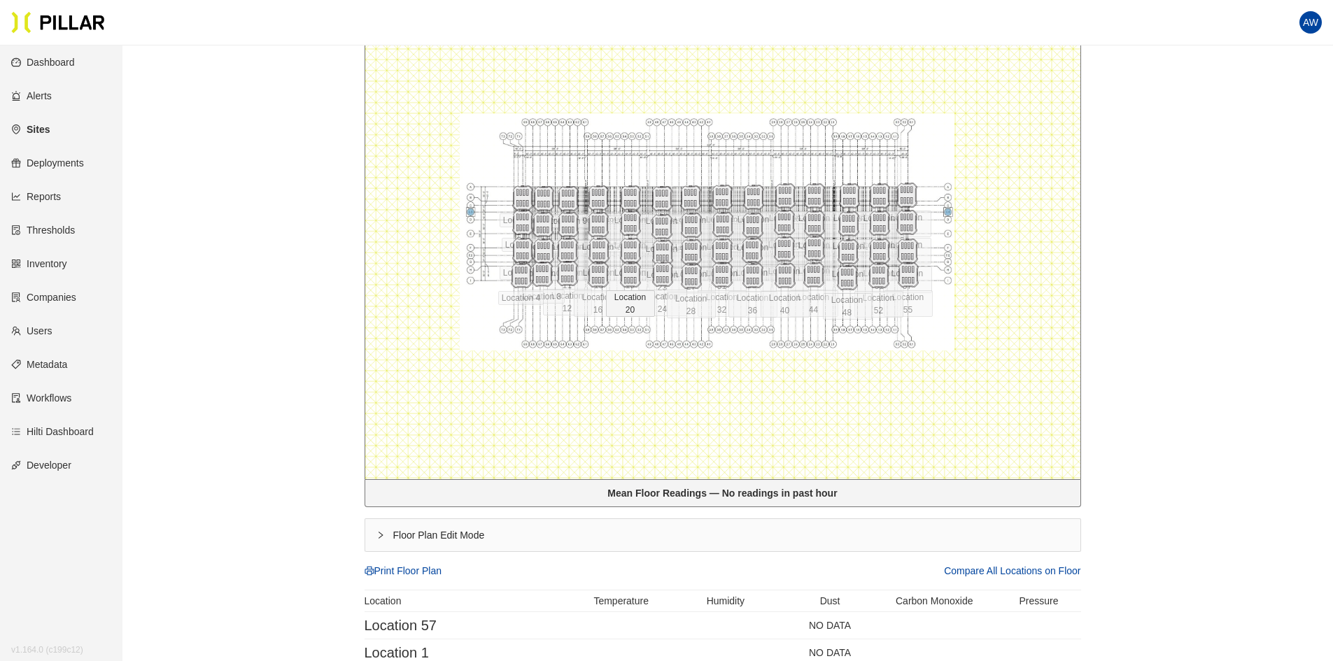
scroll to position [280, 0]
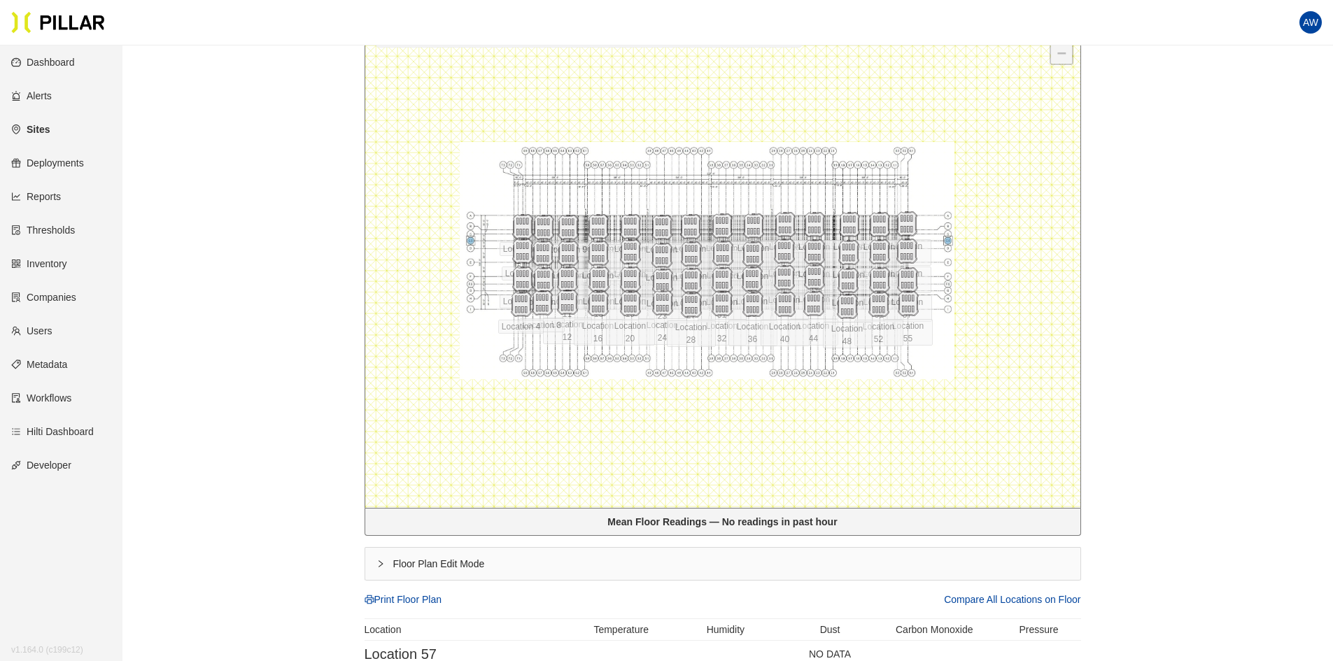
click at [692, 358] on div at bounding box center [722, 260] width 715 height 495
click at [690, 360] on div at bounding box center [722, 260] width 715 height 495
click at [628, 464] on div at bounding box center [722, 260] width 715 height 495
click at [428, 178] on div at bounding box center [722, 260] width 715 height 495
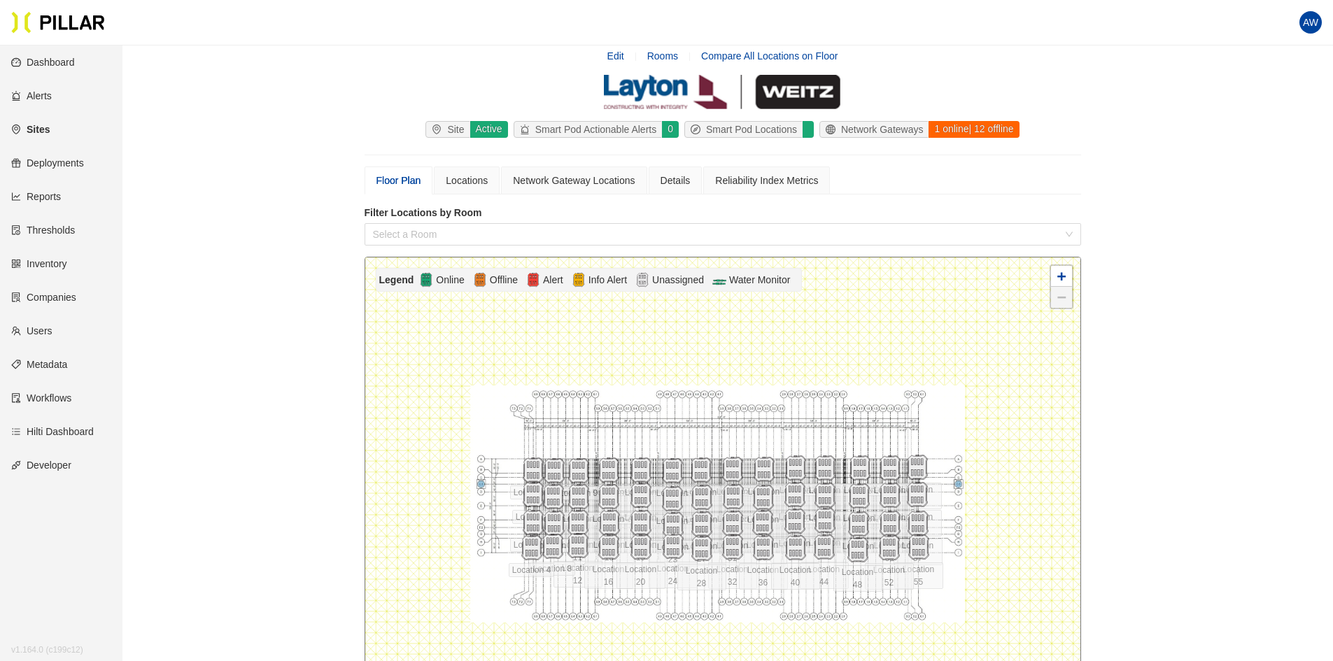
scroll to position [0, 0]
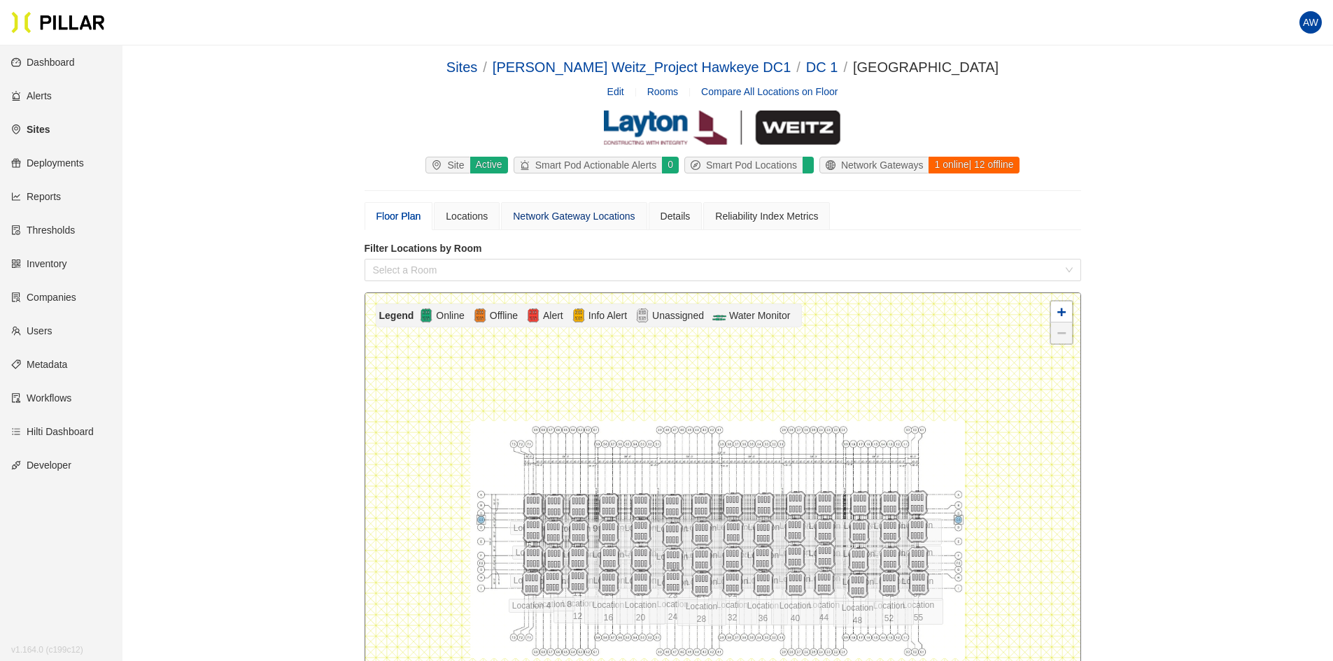
click at [584, 213] on div "Network Gateway Locations" at bounding box center [574, 216] width 122 height 15
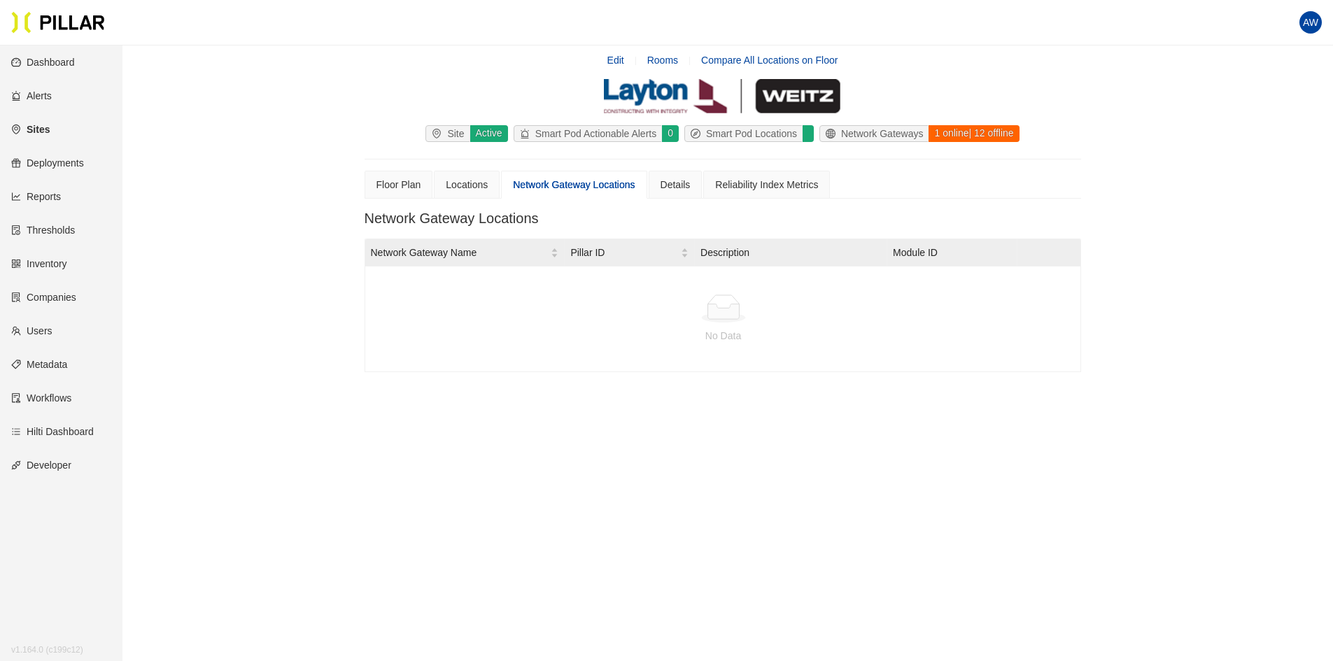
scroll to position [45, 0]
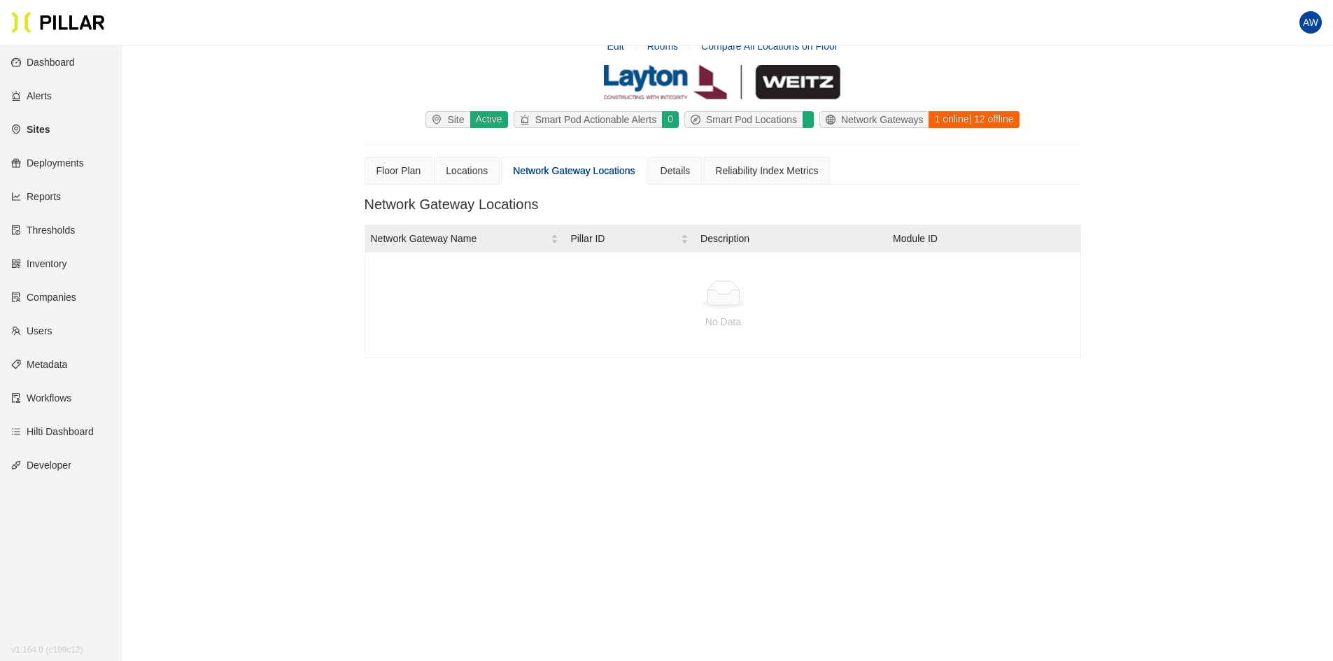
click at [547, 284] on div at bounding box center [723, 295] width 694 height 28
click at [475, 171] on div "Locations" at bounding box center [467, 170] width 42 height 15
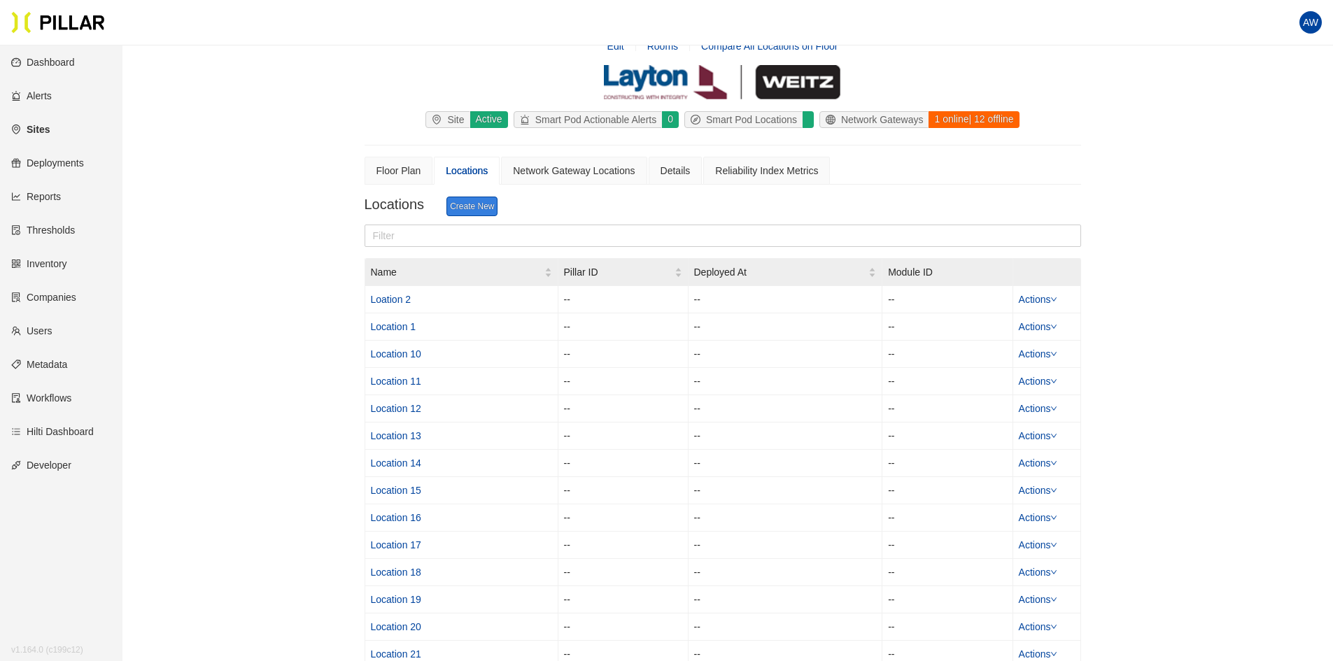
click at [467, 204] on link "Create New" at bounding box center [471, 207] width 51 height 20
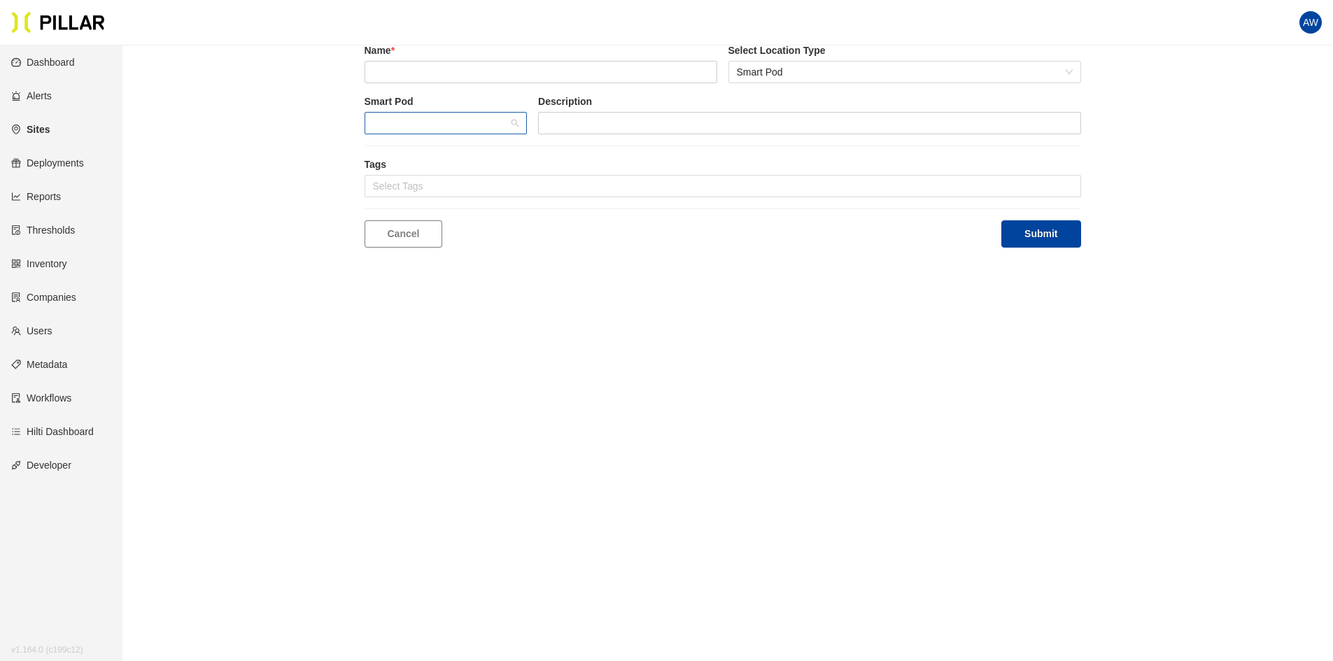
click at [502, 128] on span at bounding box center [446, 123] width 146 height 21
click at [497, 87] on div "Name * Select Location Type Smart Pod" at bounding box center [723, 68] width 717 height 51
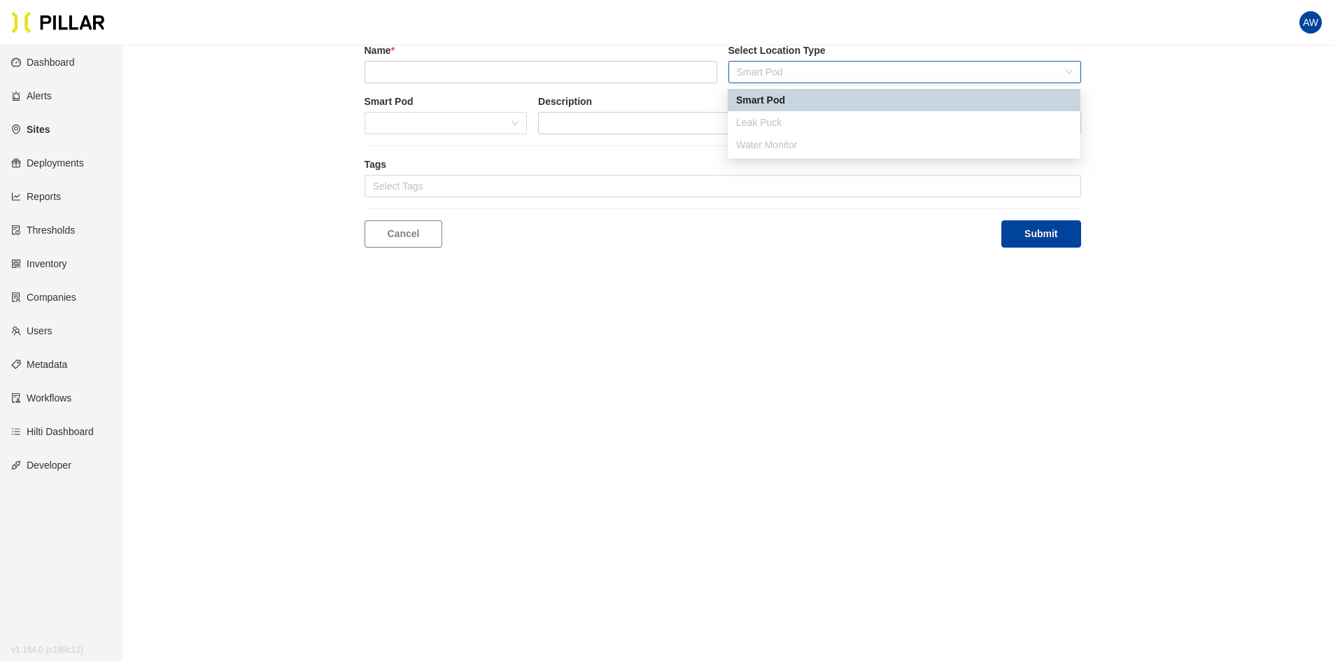
click at [788, 65] on span "Smart Pod" at bounding box center [905, 72] width 336 height 21
click at [862, 283] on main "Create Location Name * Select Location Type Smart Pod Smart Pod Description Tag…" at bounding box center [666, 330] width 1333 height 661
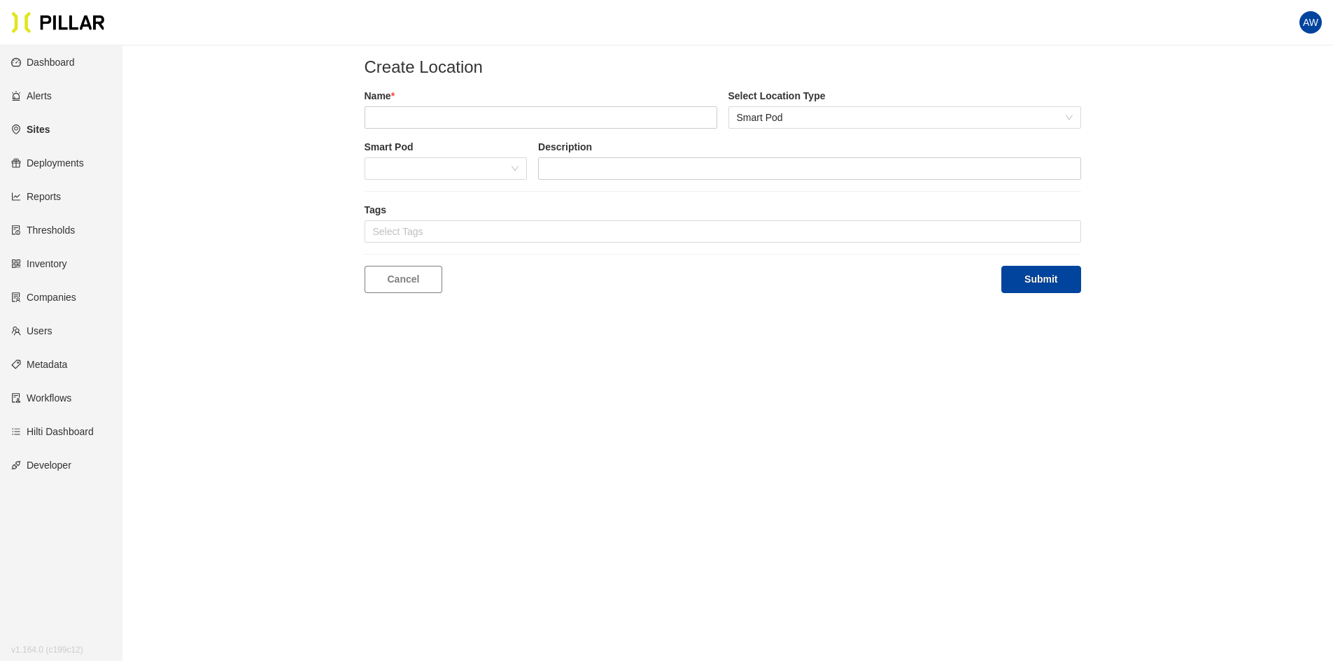
click at [44, 258] on link "Inventory" at bounding box center [39, 263] width 56 height 11
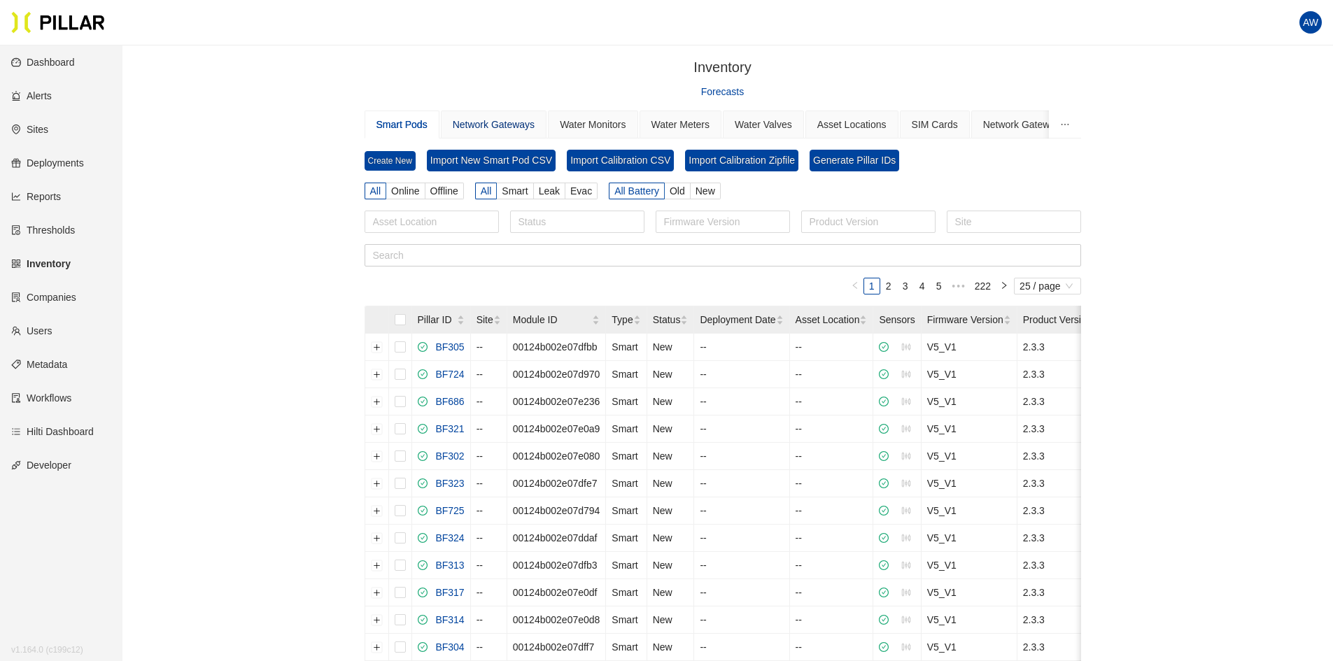
click at [478, 121] on div "Network Gateways" at bounding box center [494, 124] width 82 height 15
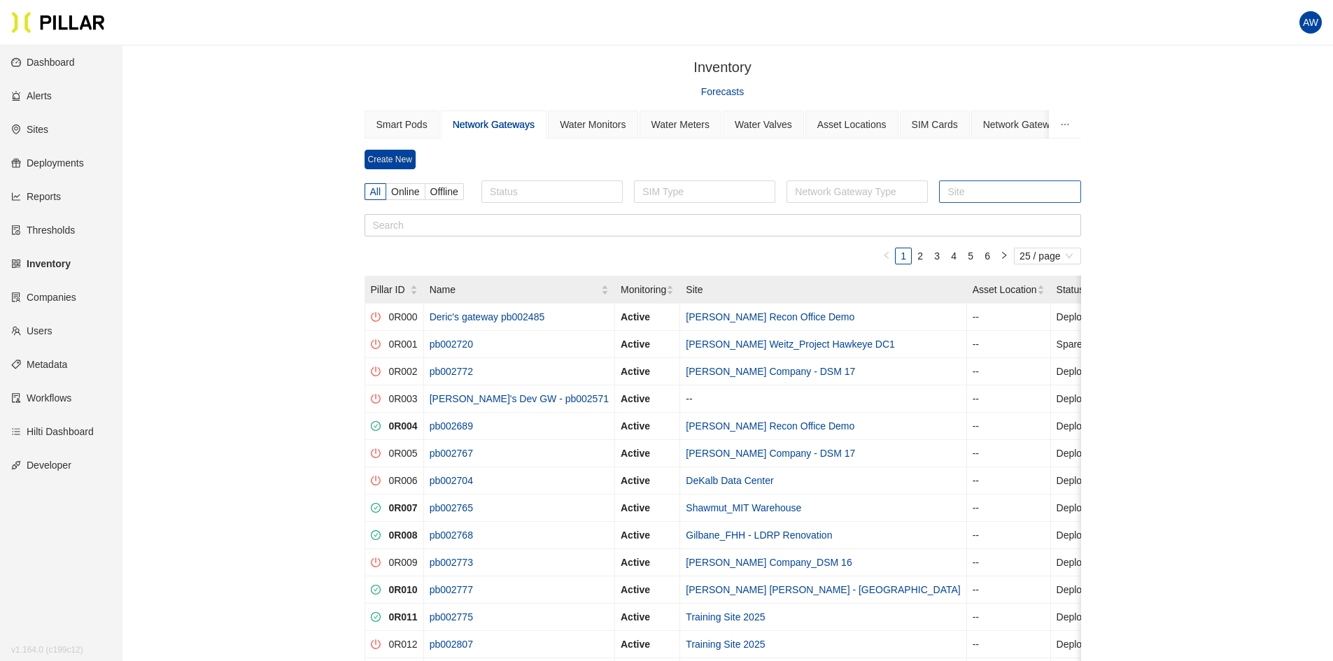
click at [980, 197] on div at bounding box center [1010, 192] width 134 height 20
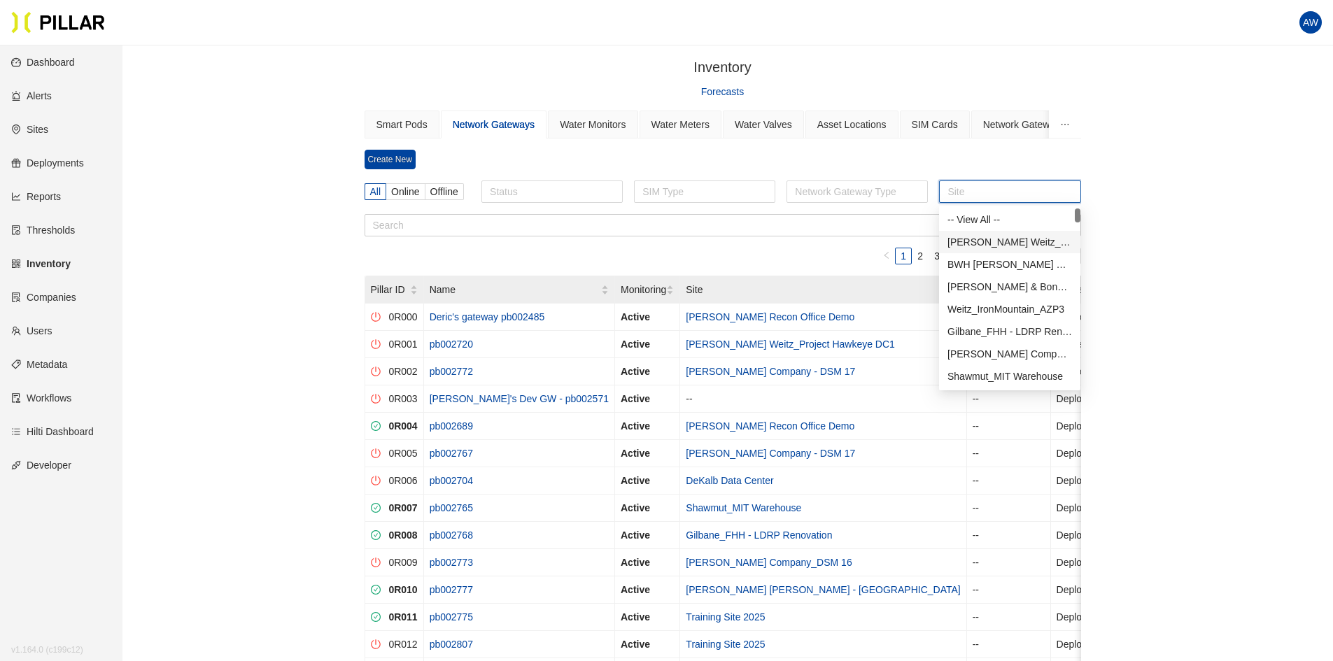
click at [990, 241] on div "[PERSON_NAME] Weitz_Project Hawkeye DC1" at bounding box center [1010, 241] width 125 height 15
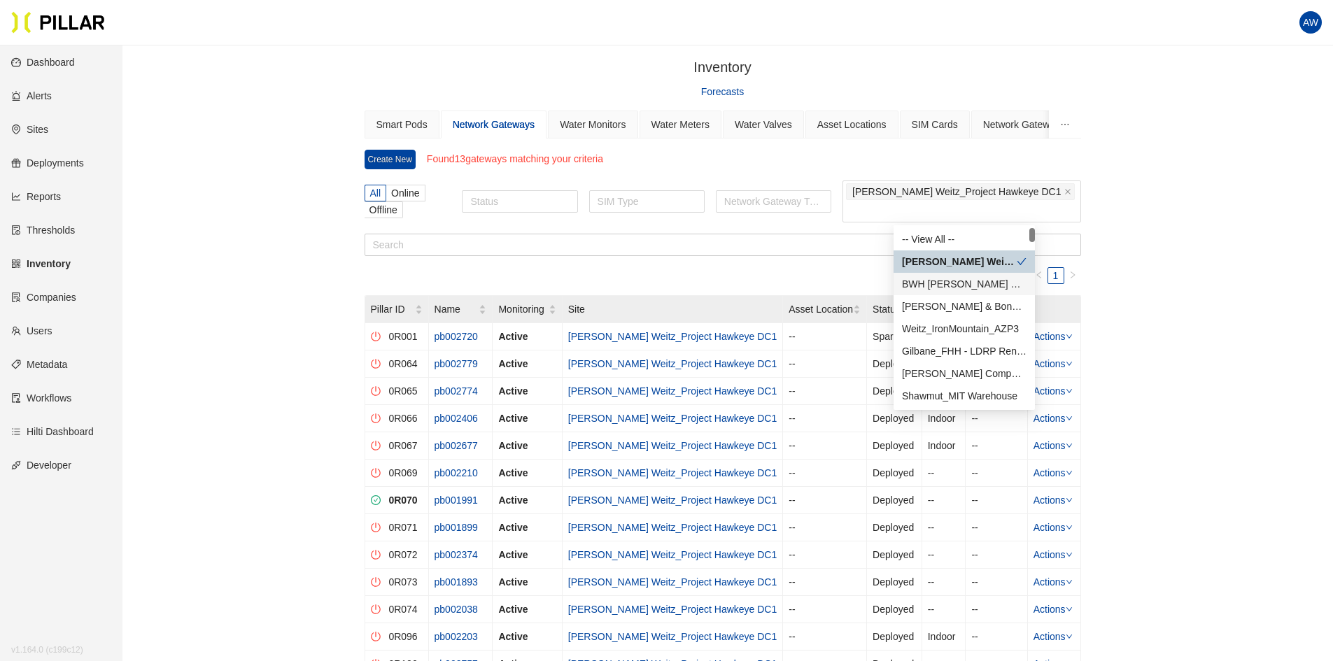
click at [814, 267] on section "Create New Found 13 gateways matching your criteria All Online Offline Status S…" at bounding box center [723, 434] width 717 height 568
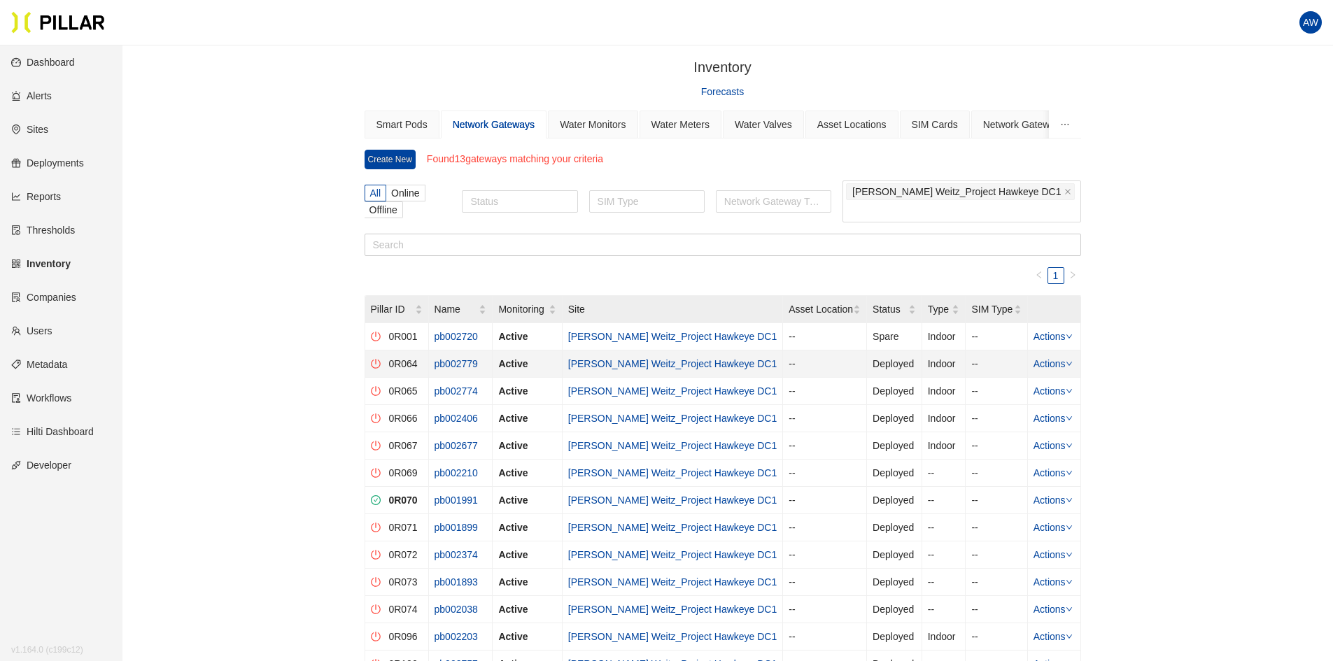
click at [468, 362] on link "pb002779" at bounding box center [456, 363] width 43 height 11
